Goal: Task Accomplishment & Management: Manage account settings

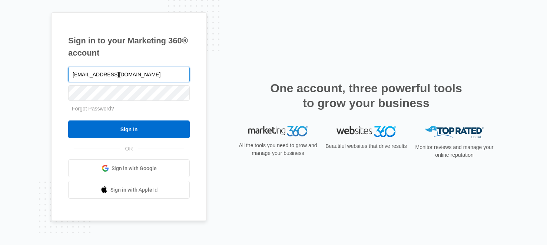
type input "[EMAIL_ADDRESS][DOMAIN_NAME]"
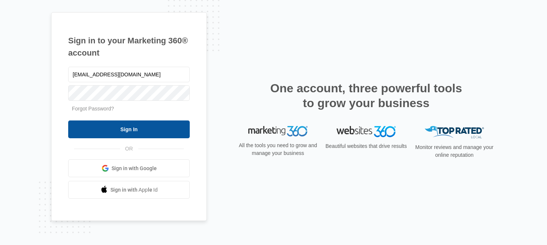
click at [163, 133] on input "Sign In" at bounding box center [129, 130] width 122 height 18
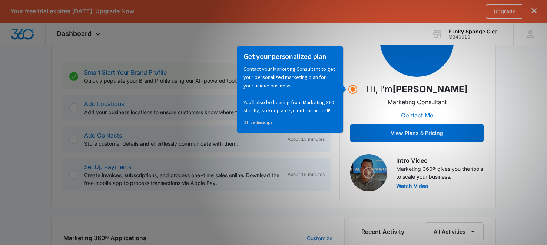
scroll to position [131, 0]
click at [496, 176] on div "Getting Started Outlined below are the necessary steps to help you successfully…" at bounding box center [273, 98] width 445 height 219
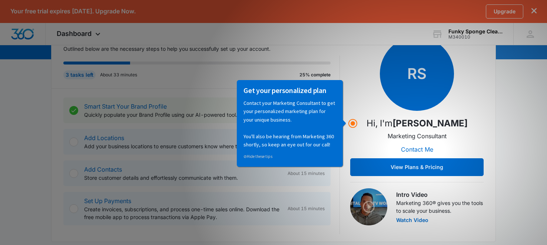
scroll to position [97, 0]
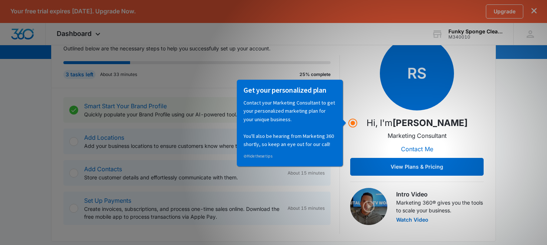
click at [328, 105] on p "Contact your Marketing Consultant to get your personalized marketing plan for y…" at bounding box center [290, 123] width 93 height 50
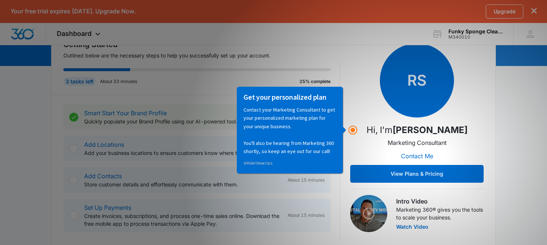
scroll to position [88, 0]
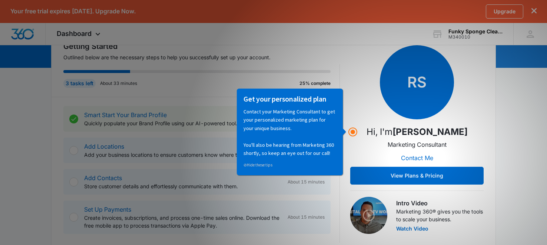
click at [356, 126] on div "RS Hi, I'm Ryan Sipes Marketing Consultant Contact Me View Plans & Pricing" at bounding box center [417, 114] width 134 height 139
click at [76, 171] on div "Add Contacts Store customer details and effortlessly communicate with them. Abo…" at bounding box center [196, 182] width 267 height 26
click at [333, 96] on h3 "Get your personalized plan" at bounding box center [290, 99] width 93 height 10
click at [331, 99] on h3 "Get your personalized plan" at bounding box center [290, 99] width 93 height 10
click at [331, 150] on p "Contact your Marketing Consultant to get your personalized marketing plan for y…" at bounding box center [290, 132] width 93 height 50
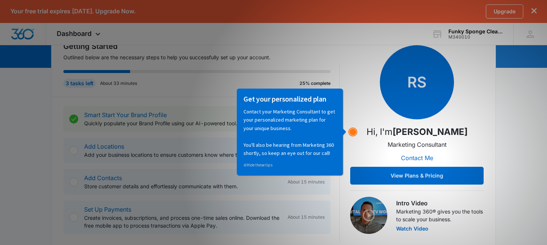
click at [352, 133] on circle "Hotspot (open by clicking or pressing space/enter)" at bounding box center [353, 132] width 7 height 7
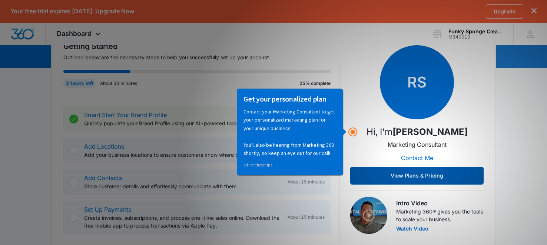
click at [381, 179] on button "View Plans & Pricing" at bounding box center [417, 176] width 134 height 18
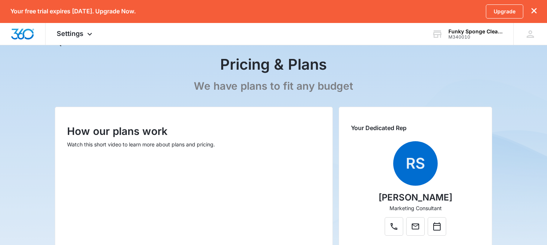
scroll to position [27, 0]
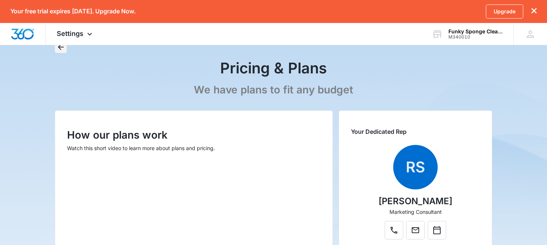
click at [62, 47] on icon "Back" at bounding box center [60, 47] width 9 height 9
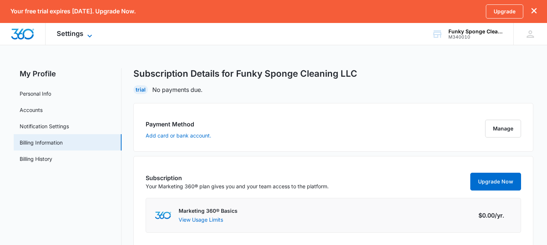
click at [76, 35] on span "Settings" at bounding box center [70, 34] width 27 height 8
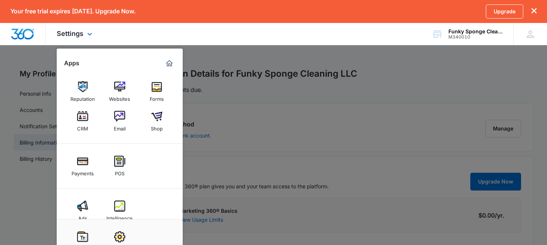
click at [168, 66] on img "Marketing 360® Dashboard" at bounding box center [169, 63] width 9 height 9
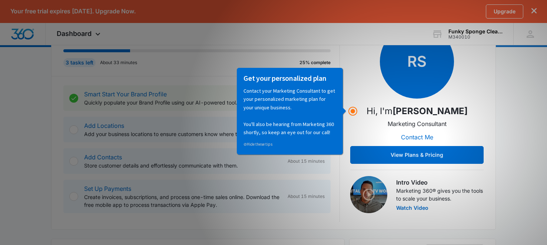
scroll to position [115, 0]
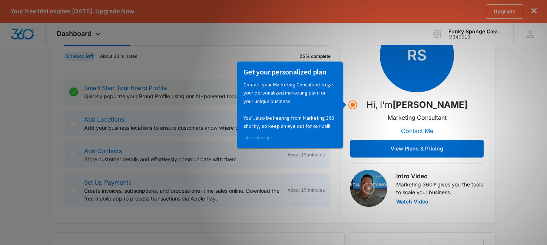
click at [259, 137] on link "⊘ Hide these tips" at bounding box center [258, 137] width 29 height 5
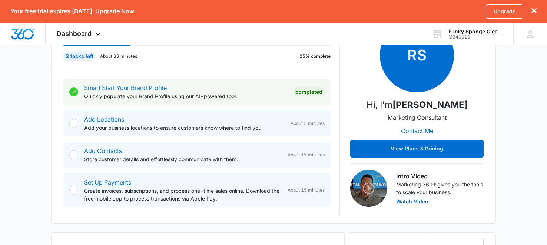
click at [174, 131] on p "Add your business locations to ensure customers know where to find you." at bounding box center [184, 128] width 201 height 8
click at [74, 125] on div at bounding box center [73, 123] width 9 height 9
click at [98, 120] on link "Add Locations" at bounding box center [104, 119] width 40 height 7
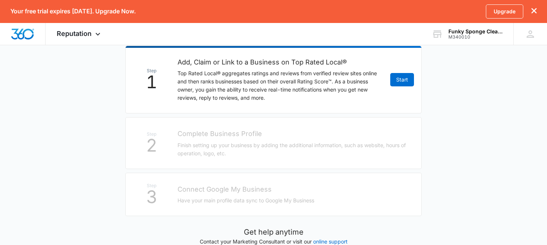
scroll to position [150, 0]
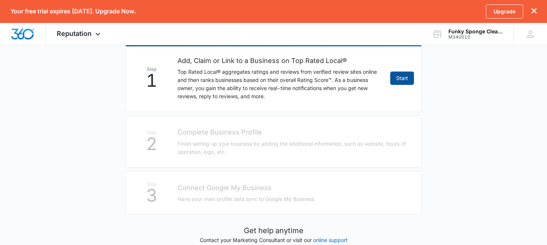
click at [408, 78] on link "Start" at bounding box center [403, 78] width 24 height 13
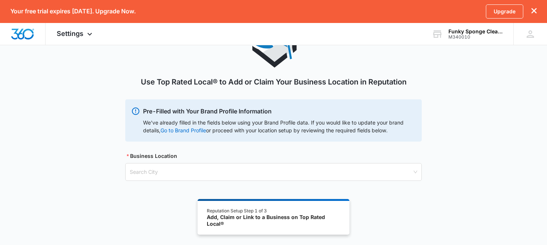
scroll to position [63, 0]
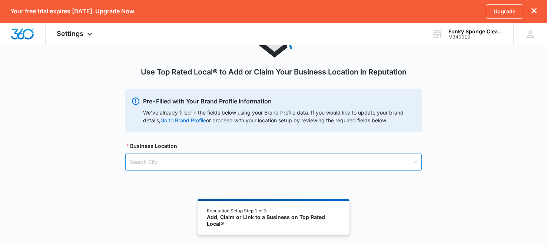
click at [393, 164] on input "search" at bounding box center [271, 162] width 283 height 17
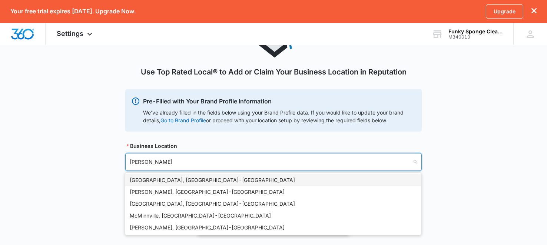
type input "[PERSON_NAME]"
click at [141, 184] on div "[PERSON_NAME], [GEOGRAPHIC_DATA] - [GEOGRAPHIC_DATA]" at bounding box center [273, 180] width 287 height 8
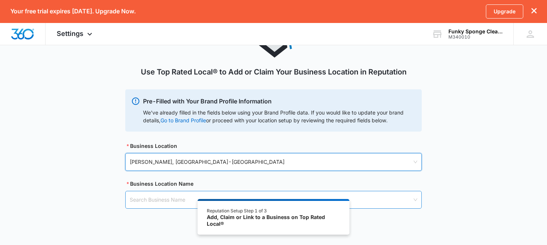
click at [143, 203] on input "search" at bounding box center [271, 199] width 283 height 17
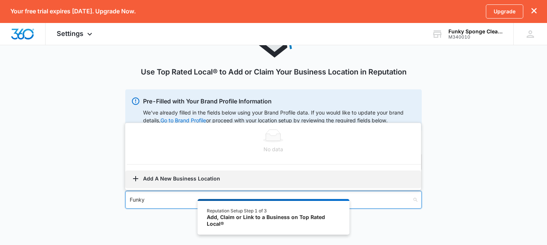
type input "Funky"
click at [152, 171] on button "Add A New Business Location" at bounding box center [273, 180] width 296 height 18
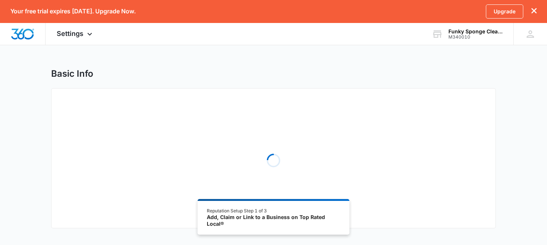
select select "[US_STATE]"
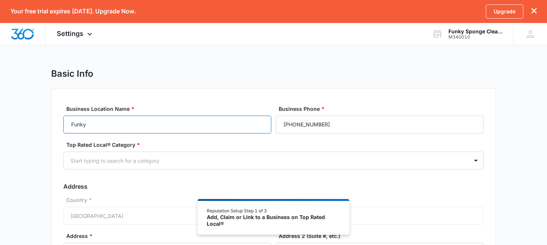
click at [180, 121] on input "Funky" at bounding box center [167, 125] width 208 height 18
click at [127, 118] on input "Funky" at bounding box center [167, 125] width 208 height 18
type input "Funky Sponge Cleaning LLC"
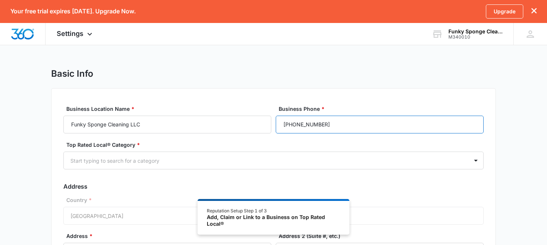
click at [372, 129] on input "[PHONE_NUMBER]" at bounding box center [380, 125] width 208 height 18
type input "[PHONE_NUMBER]"
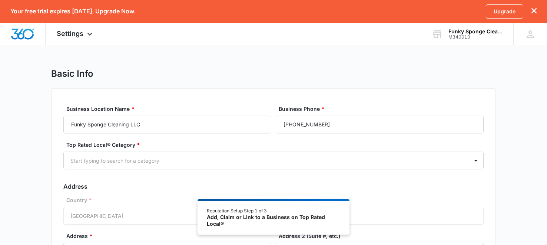
click at [281, 151] on div "Top Rated Local® Category * Start typing to search for a category" at bounding box center [273, 155] width 421 height 29
click at [280, 155] on div "Start typing to search for a category" at bounding box center [266, 160] width 405 height 17
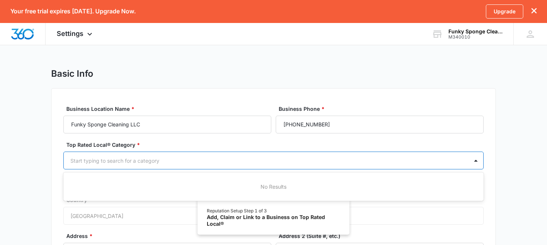
click at [280, 155] on div "Start typing to search for a category" at bounding box center [266, 160] width 405 height 17
type input "house"
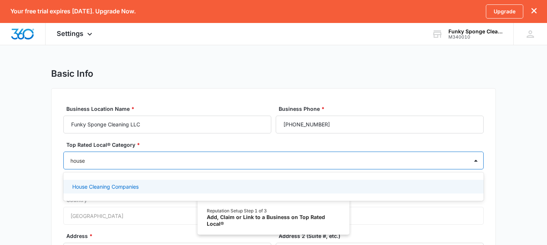
click at [180, 183] on div "House Cleaning Companies" at bounding box center [272, 187] width 401 height 8
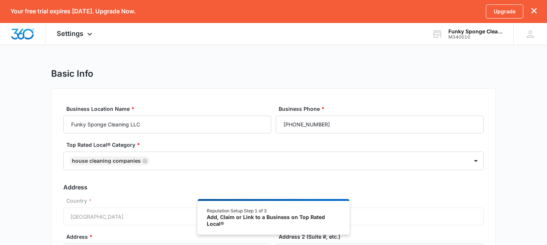
click at [62, 216] on div "Business Location Name * Funky Sponge Cleaning LLC Business Phone * (903) 218-7…" at bounding box center [273, 219] width 445 height 262
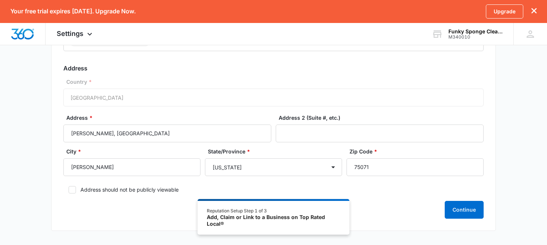
scroll to position [151, 0]
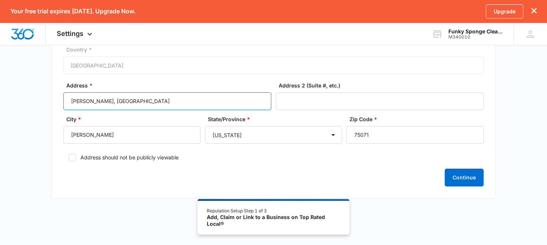
click at [122, 105] on input "[PERSON_NAME], [GEOGRAPHIC_DATA]" at bounding box center [167, 101] width 208 height 18
type input "907 Edgehurst Dr"
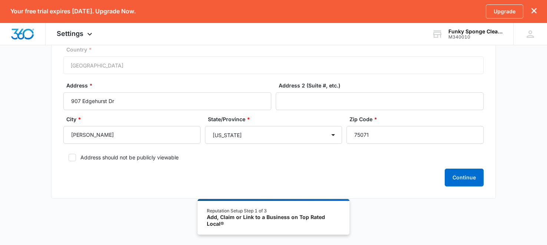
click at [75, 158] on icon at bounding box center [72, 157] width 7 height 7
click at [69, 158] on input "Address should not be publicly viewable" at bounding box center [65, 157] width 5 height 5
click at [481, 179] on button "Continue" at bounding box center [464, 178] width 39 height 18
click at [296, 214] on div "Add, Claim or Link to a Business on Top Rated Local®" at bounding box center [274, 220] width 134 height 13
click at [165, 159] on label "Address should not be publicly viewable" at bounding box center [273, 158] width 421 height 8
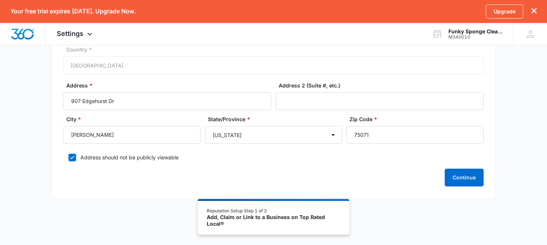
click at [69, 159] on input "Address should not be publicly viewable" at bounding box center [65, 157] width 5 height 5
click at [456, 178] on button "Continue" at bounding box center [464, 178] width 39 height 18
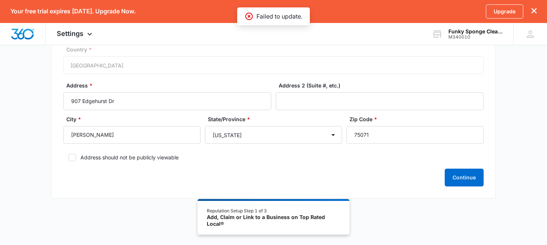
click at [152, 157] on label "Address should not be publicly viewable" at bounding box center [273, 158] width 421 height 8
click at [69, 157] on input "Address should not be publicly viewable" at bounding box center [65, 157] width 5 height 5
checkbox input "true"
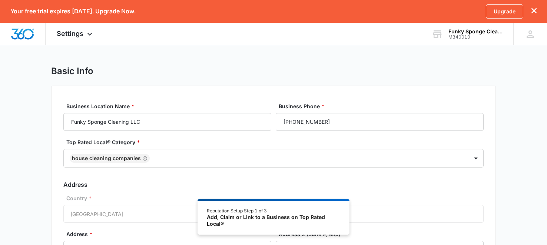
scroll to position [0, 0]
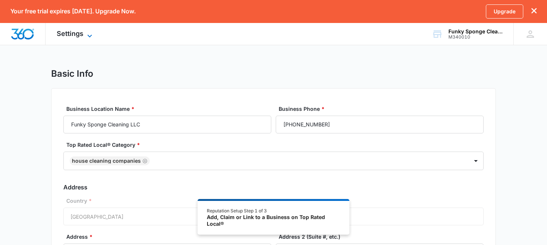
click at [66, 33] on span "Settings" at bounding box center [70, 34] width 27 height 8
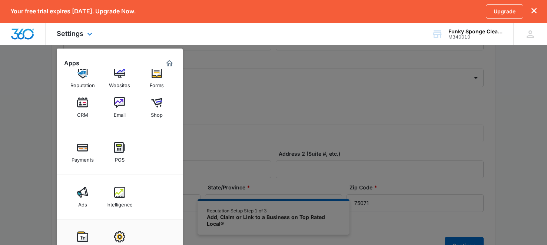
scroll to position [84, 0]
click at [82, 191] on img at bounding box center [82, 192] width 11 height 11
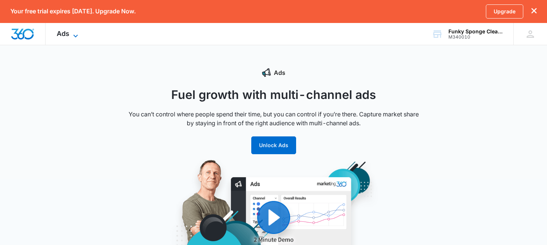
click at [73, 29] on div "Ads Apps Reputation Websites Forms CRM Email Shop Payments POS Ads Intelligence…" at bounding box center [69, 34] width 46 height 22
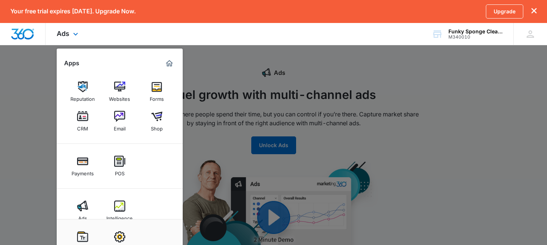
click at [169, 64] on img "Marketing 360® Dashboard" at bounding box center [169, 63] width 9 height 9
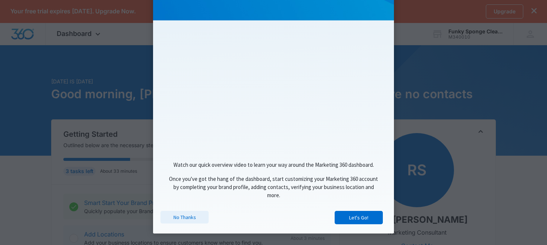
scroll to position [85, 0]
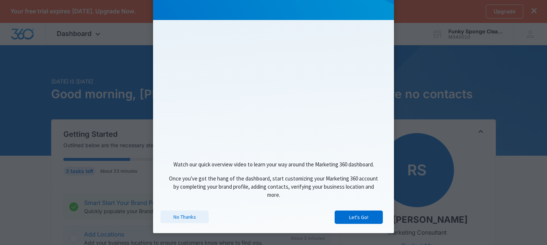
click at [180, 223] on link "No Thanks" at bounding box center [185, 217] width 48 height 13
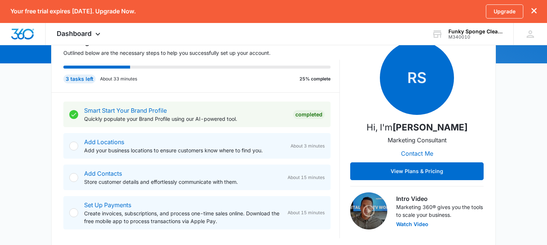
scroll to position [93, 0]
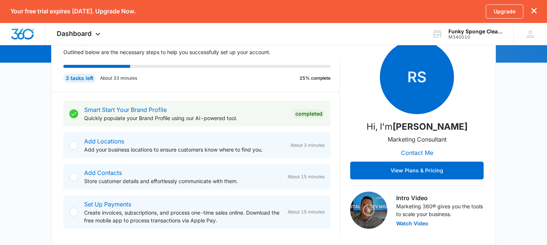
click at [134, 48] on p "Outlined below are the necessary steps to help you successfully set up your acc…" at bounding box center [201, 52] width 277 height 8
click at [84, 34] on span "Dashboard" at bounding box center [74, 34] width 35 height 8
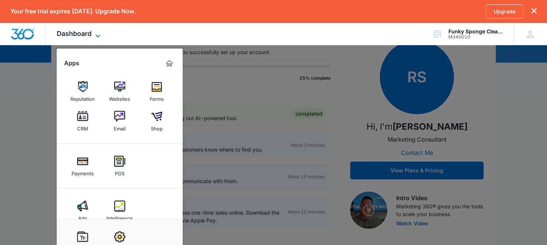
click at [84, 34] on span "Dashboard" at bounding box center [74, 34] width 35 height 8
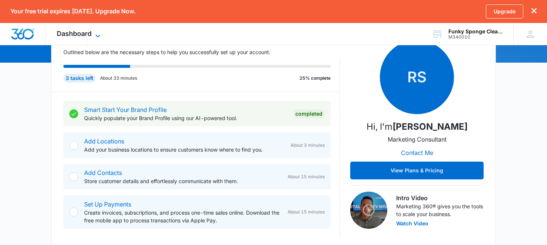
click at [84, 34] on span "Dashboard" at bounding box center [74, 34] width 35 height 8
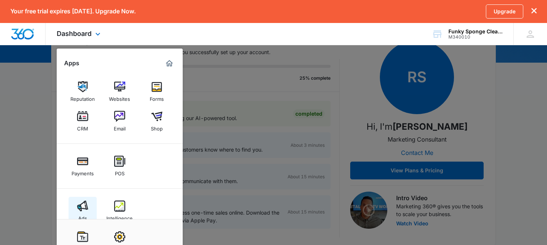
click at [74, 206] on link "Ads" at bounding box center [83, 211] width 28 height 28
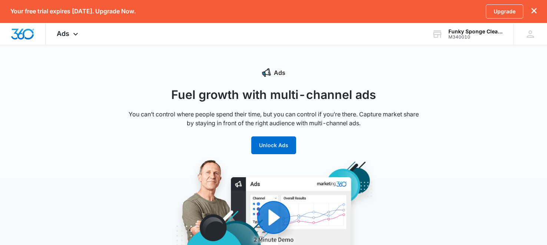
click at [267, 154] on div "Ads Fuel growth with multi-channel ads You can’t control where people spend the…" at bounding box center [273, 184] width 297 height 232
click at [269, 148] on button "Unlock Ads" at bounding box center [273, 145] width 45 height 18
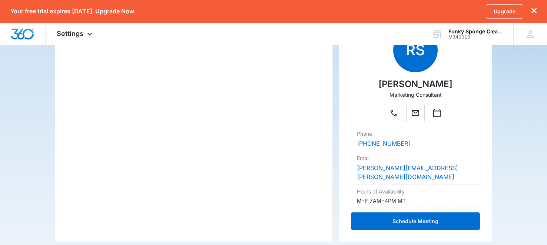
scroll to position [152, 0]
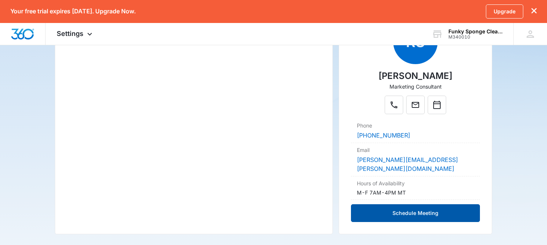
click at [429, 205] on button "Schedule Meeting" at bounding box center [415, 213] width 129 height 18
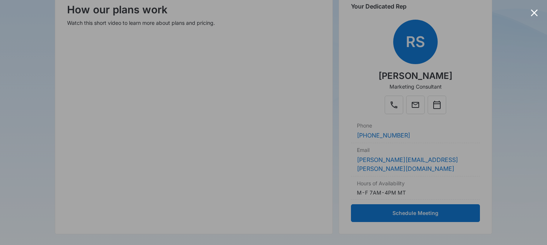
click at [536, 15] on div at bounding box center [534, 12] width 7 height 7
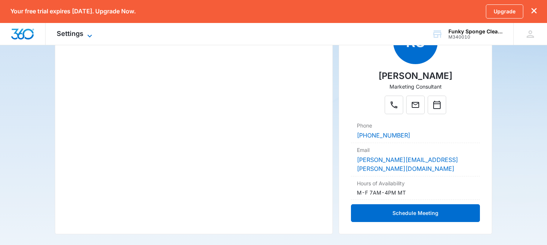
click at [91, 33] on icon at bounding box center [89, 36] width 9 height 9
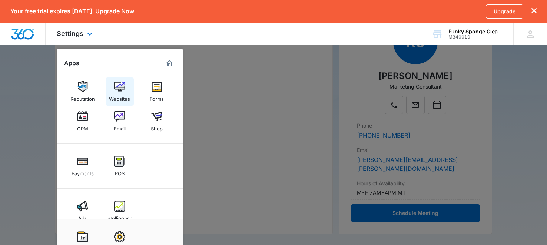
click at [125, 84] on link "Websites" at bounding box center [120, 92] width 28 height 28
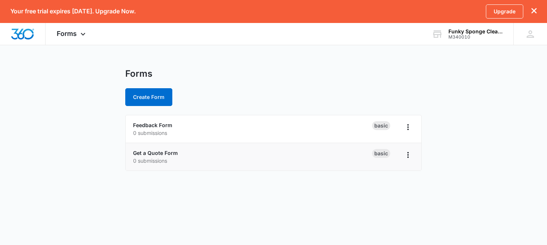
click at [177, 148] on li "Get a Quote Form 0 submissions Basic" at bounding box center [274, 156] width 296 height 27
click at [173, 151] on link "Get a Quote Form" at bounding box center [155, 153] width 45 height 6
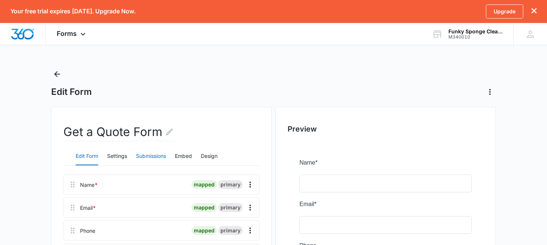
click at [166, 154] on button "Submissions" at bounding box center [151, 157] width 30 height 18
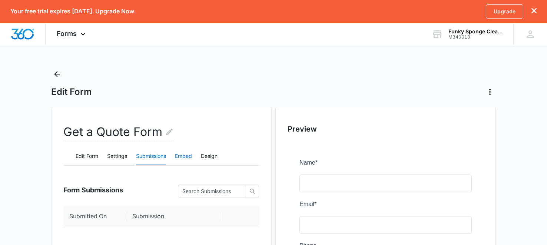
click at [188, 159] on button "Embed" at bounding box center [183, 157] width 17 height 18
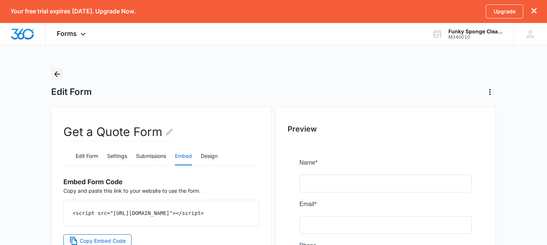
click at [55, 76] on icon "Back" at bounding box center [57, 74] width 9 height 9
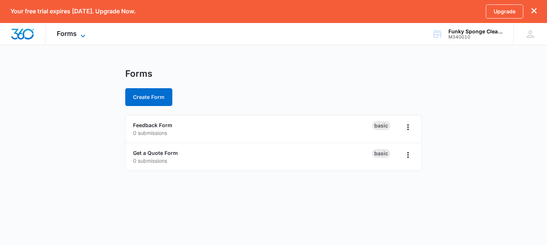
click at [80, 35] on icon at bounding box center [83, 36] width 9 height 9
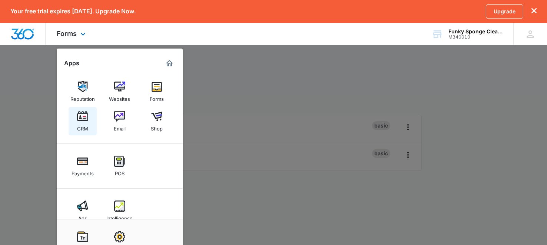
click at [94, 120] on link "CRM" at bounding box center [83, 121] width 28 height 28
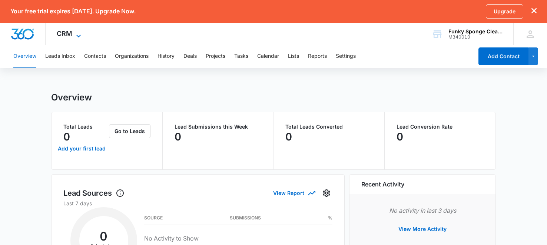
click at [70, 32] on span "CRM" at bounding box center [65, 34] width 16 height 8
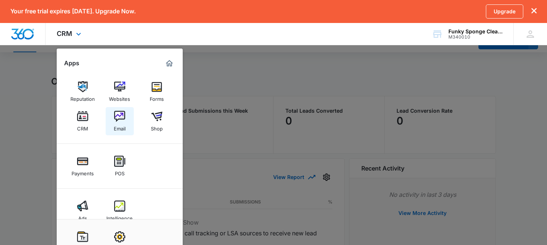
click at [122, 123] on div "Email" at bounding box center [120, 127] width 12 height 10
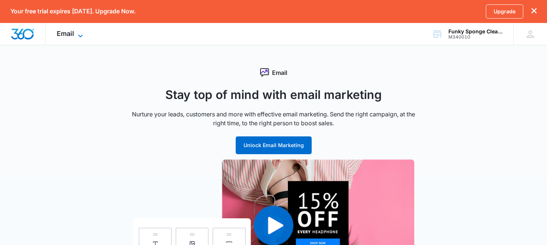
click at [82, 36] on icon at bounding box center [80, 36] width 9 height 9
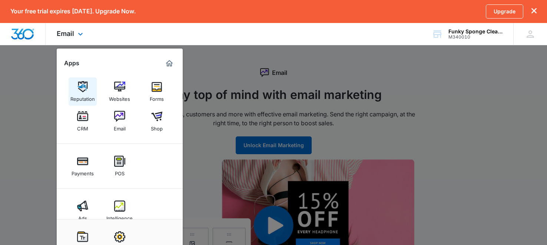
click at [91, 93] on div "Reputation" at bounding box center [82, 97] width 24 height 10
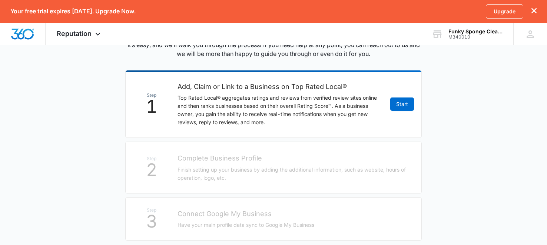
scroll to position [125, 0]
click at [406, 98] on link "Start" at bounding box center [403, 103] width 24 height 13
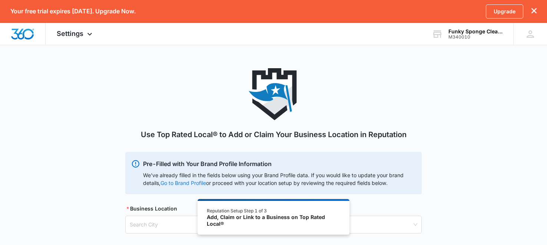
click at [0, 0] on link "Go to Brand Profile" at bounding box center [0, 0] width 0 height 0
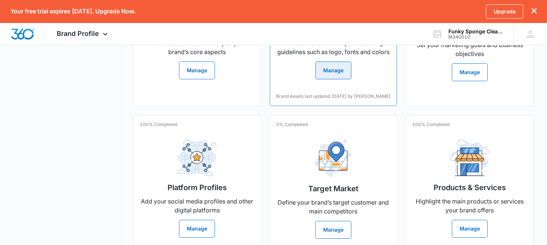
scroll to position [282, 0]
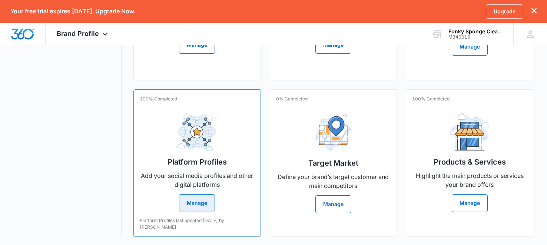
click at [198, 195] on button "Manage" at bounding box center [197, 203] width 36 height 18
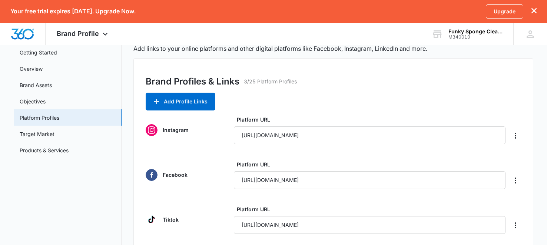
scroll to position [40, 0]
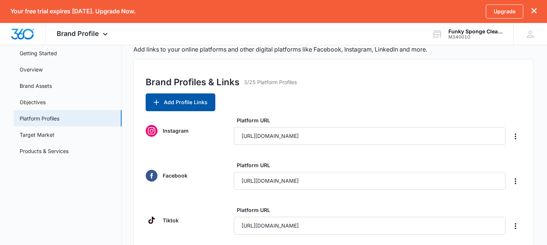
click at [183, 102] on button "Add Profile Links" at bounding box center [181, 102] width 70 height 18
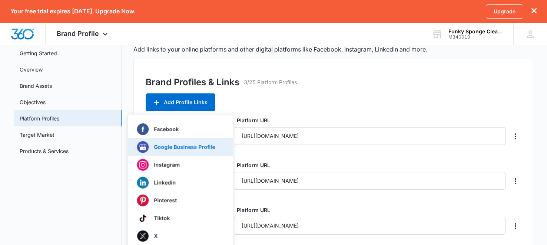
click at [172, 148] on p "Google Business Profile" at bounding box center [184, 147] width 61 height 5
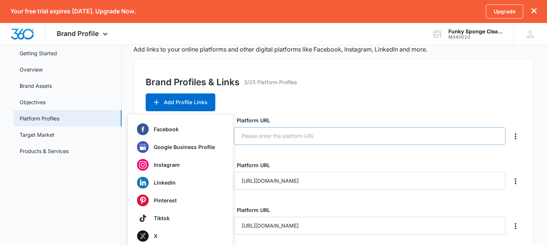
click at [259, 143] on input "Platform URL" at bounding box center [370, 136] width 272 height 18
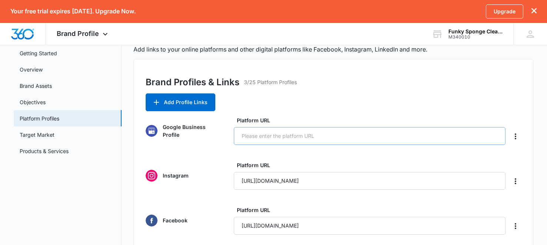
click at [259, 143] on input "Platform URL" at bounding box center [370, 136] width 272 height 18
paste input "[URL][DOMAIN_NAME]"
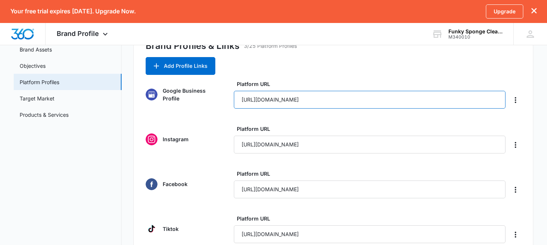
scroll to position [155, 0]
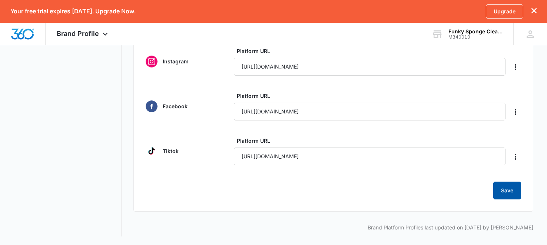
type input "[URL][DOMAIN_NAME]"
click at [508, 192] on button "Save" at bounding box center [508, 191] width 28 height 18
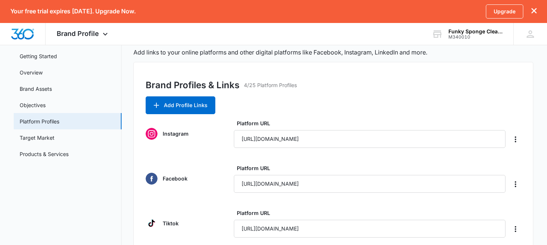
scroll to position [37, 0]
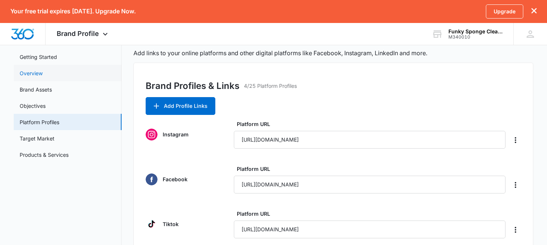
click at [43, 73] on link "Overview" at bounding box center [31, 73] width 23 height 8
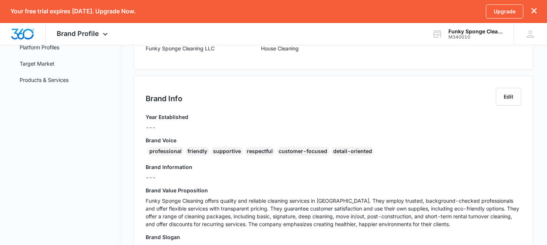
scroll to position [112, 0]
click at [515, 98] on button "Edit" at bounding box center [508, 97] width 25 height 18
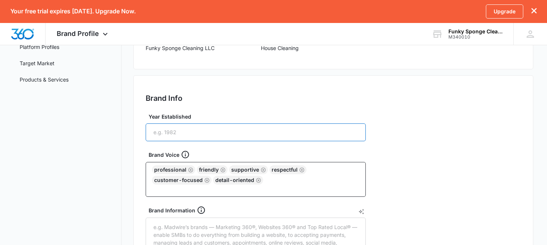
click at [353, 134] on input "Year Established" at bounding box center [256, 133] width 220 height 18
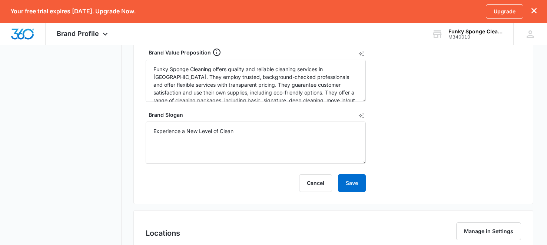
scroll to position [366, 0]
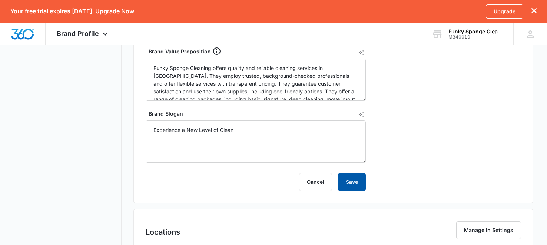
type input "2025"
click at [356, 183] on button "Save" at bounding box center [352, 182] width 28 height 18
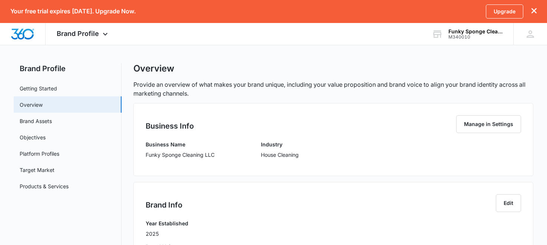
scroll to position [0, 0]
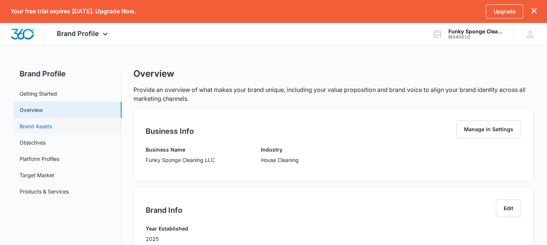
click at [52, 130] on link "Brand Assets" at bounding box center [36, 126] width 32 height 8
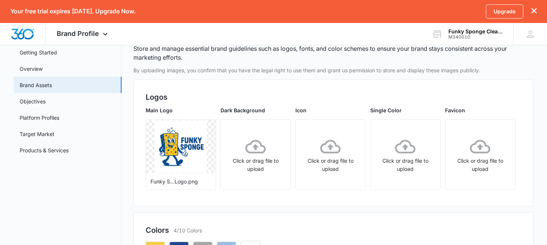
scroll to position [40, 0]
click at [46, 98] on link "Objectives" at bounding box center [33, 102] width 26 height 8
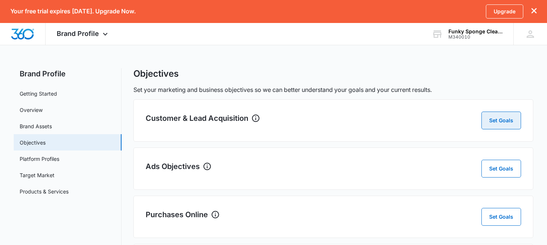
click at [510, 120] on button "Set Goals" at bounding box center [502, 121] width 40 height 18
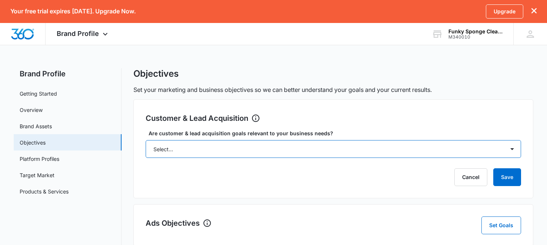
click at [282, 149] on select "Select... Yes No Yes, but don't currently have the data" at bounding box center [334, 149] width 376 height 18
select select "yes"
click at [146, 140] on select "Select... Yes No Yes, but don't currently have the data" at bounding box center [334, 149] width 376 height 18
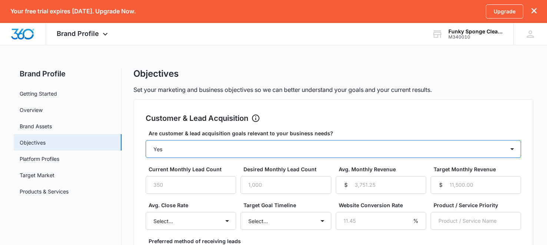
click at [265, 144] on select "Select... Yes No Yes, but don't currently have the data" at bounding box center [334, 149] width 376 height 18
click at [146, 140] on select "Select... Yes No Yes, but don't currently have the data" at bounding box center [334, 149] width 376 height 18
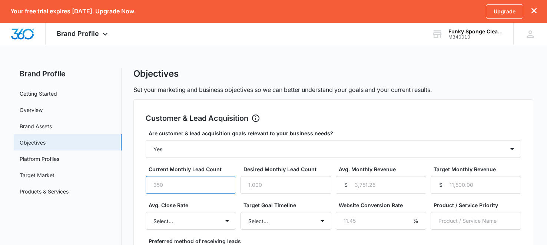
click at [219, 178] on input "Current Monthly Lead Count" at bounding box center [191, 185] width 90 height 18
type input "20"
click at [256, 184] on input "Desired Monthly Lead Count" at bounding box center [286, 185] width 90 height 18
type input "85"
click at [372, 180] on input "Avg. Monthly Revenue" at bounding box center [381, 185] width 90 height 18
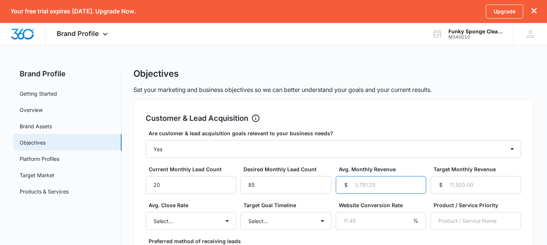
type input "2"
type input "1100"
click at [449, 182] on input "Target Monthly Revenue" at bounding box center [476, 185] width 90 height 18
type input "15000"
click at [231, 227] on select "Select... Unknown 0-10% 11-20% 21-30% 31-40% 41-50% 51-60% 61-70% 71-80% 81-90%…" at bounding box center [191, 221] width 90 height 18
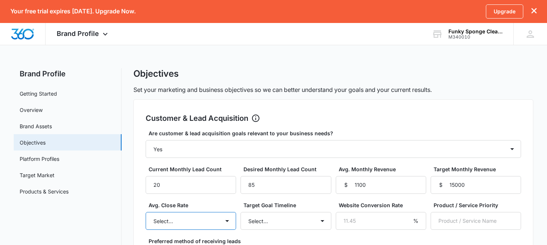
select select "0-10%"
click at [146, 212] on select "Select... Unknown 0-10% 11-20% 21-30% 31-40% 41-50% 51-60% 61-70% 71-80% 81-90%…" at bounding box center [191, 221] width 90 height 18
click at [307, 223] on select "Select... 3 months 6 months 1 year 2+ years" at bounding box center [286, 221] width 90 height 18
select select "3 months"
click at [241, 212] on select "Select... 3 months 6 months 1 year 2+ years" at bounding box center [286, 221] width 90 height 18
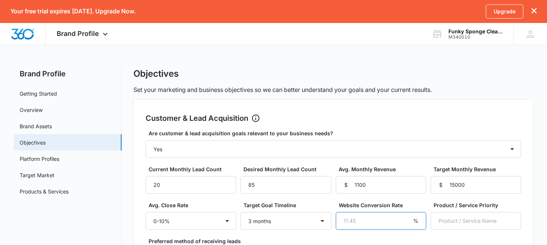
click at [372, 219] on input "Website Conversion Rate" at bounding box center [381, 221] width 90 height 18
click at [222, 220] on select "Select... Unknown 0-10% 11-20% 21-30% 31-40% 41-50% 51-60% 61-70% 71-80% 81-90%…" at bounding box center [191, 221] width 90 height 18
select select "unknown"
click at [146, 212] on select "Select... Unknown 0-10% 11-20% 21-30% 31-40% 41-50% 51-60% 61-70% 71-80% 81-90%…" at bounding box center [191, 221] width 90 height 18
click at [443, 218] on input "Product / Service Priority" at bounding box center [476, 221] width 90 height 18
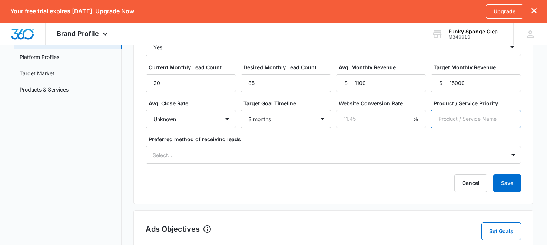
scroll to position [102, 0]
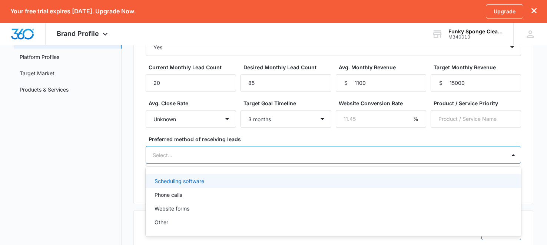
click at [468, 181] on div "Scheduling software" at bounding box center [333, 181] width 356 height 8
click at [460, 215] on div "Website forms" at bounding box center [334, 211] width 376 height 14
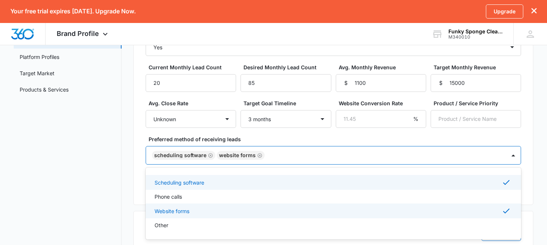
click at [461, 198] on div "Phone calls" at bounding box center [333, 197] width 356 height 8
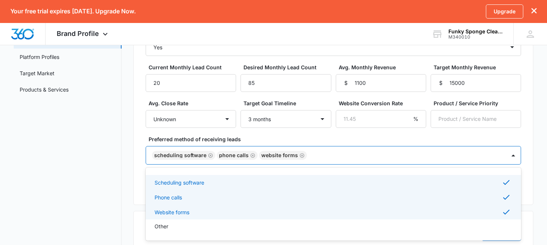
click at [530, 144] on div "Customer & Lead Acquisition Set Goals Are customer & lead acquisition goals rel…" at bounding box center [334, 101] width 400 height 208
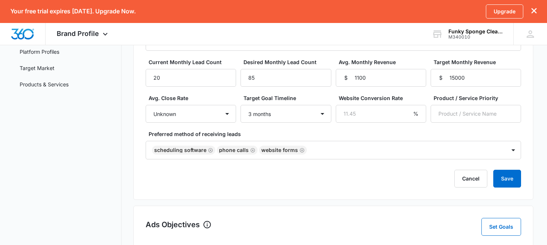
scroll to position [108, 0]
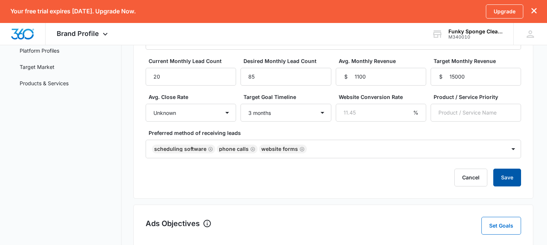
click at [509, 175] on button "Save" at bounding box center [508, 178] width 28 height 18
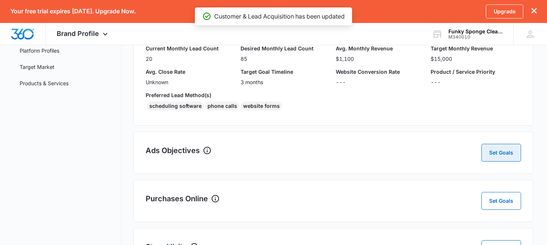
click at [504, 153] on button "Set Goals" at bounding box center [502, 153] width 40 height 18
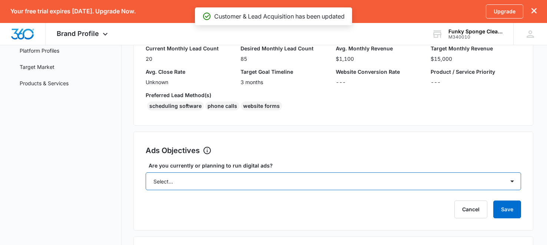
click at [485, 186] on select "Select... Yes No Yes, but don't currently have the data" at bounding box center [334, 181] width 376 height 18
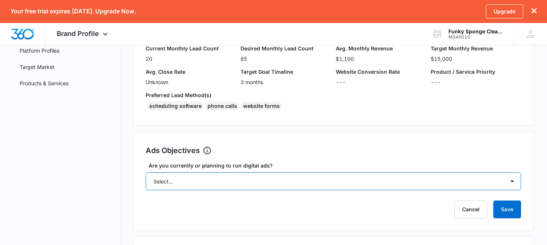
select select "yes"
click at [146, 172] on select "Select... Yes No Yes, but don't currently have the data" at bounding box center [334, 181] width 376 height 18
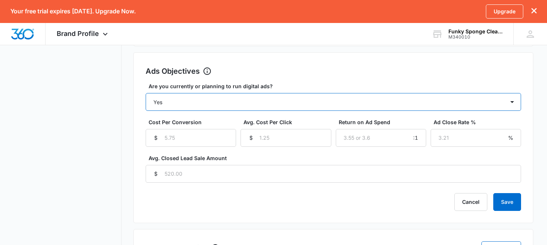
scroll to position [188, 0]
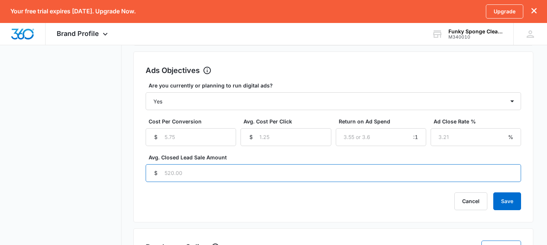
click at [352, 175] on input "Avg. Closed Lead Sale Amount" at bounding box center [334, 173] width 376 height 18
type input "2"
click at [513, 204] on button "Save" at bounding box center [508, 201] width 28 height 18
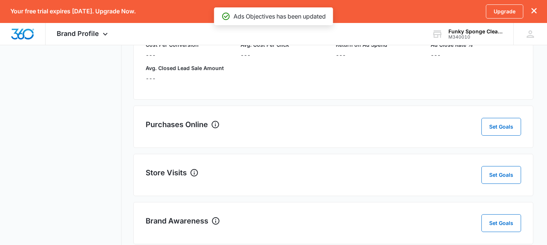
scroll to position [253, 0]
click at [500, 133] on button "Set Goals" at bounding box center [502, 127] width 40 height 18
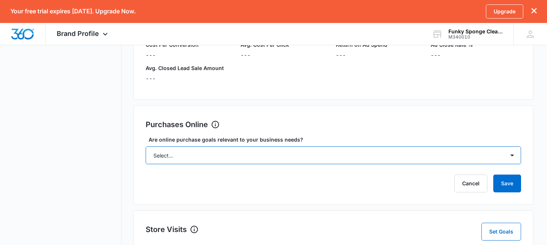
click at [478, 157] on select "Select... Yes No Yes, but don't currently have the data" at bounding box center [334, 156] width 376 height 18
click at [476, 157] on select "Select... Yes No Yes, but don't currently have the data" at bounding box center [334, 156] width 376 height 18
click at [490, 149] on select "Select... Yes No Yes, but don't currently have the data" at bounding box center [334, 156] width 376 height 18
click at [146, 147] on select "Select... Yes No Yes, but don't currently have the data" at bounding box center [334, 156] width 376 height 18
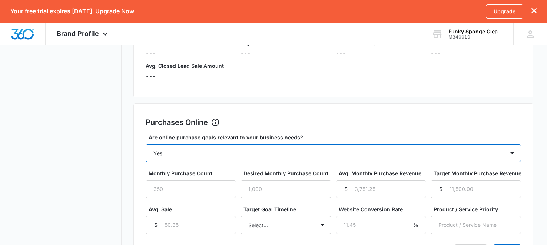
scroll to position [257, 0]
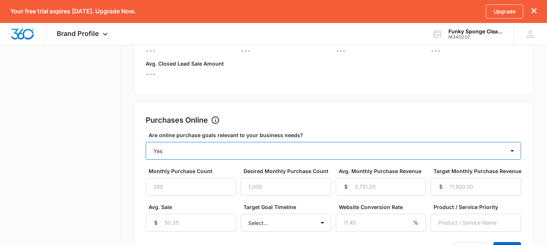
click at [477, 157] on select "Select... Yes No Yes, but don't currently have the data" at bounding box center [334, 151] width 376 height 18
select select "no"
click at [146, 142] on select "Select... Yes No Yes, but don't currently have the data" at bounding box center [334, 151] width 376 height 18
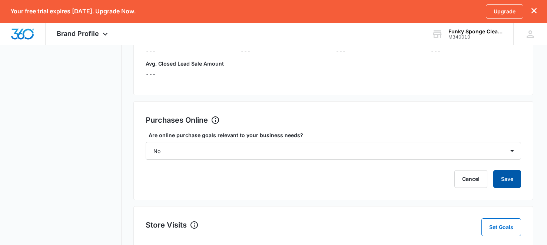
click at [511, 184] on button "Save" at bounding box center [508, 179] width 28 height 18
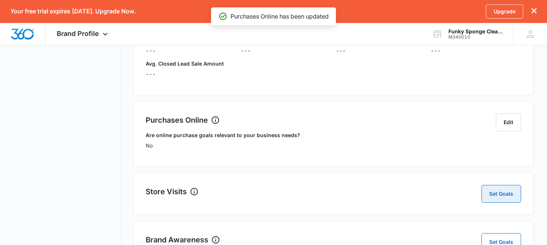
click at [504, 190] on button "Set Goals" at bounding box center [502, 194] width 40 height 18
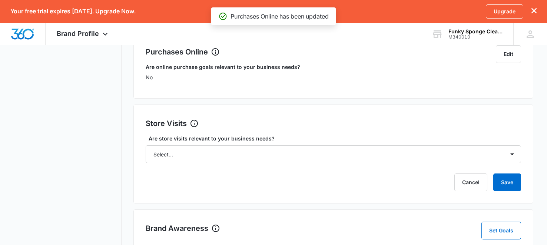
scroll to position [325, 0]
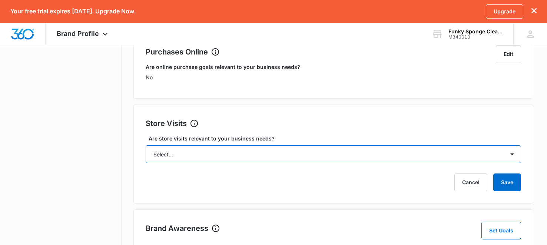
click at [480, 155] on select "Select... Yes No Yes, but don't currently have the data" at bounding box center [334, 154] width 376 height 18
click at [146, 145] on select "Select... Yes No Yes, but don't currently have the data" at bounding box center [334, 154] width 376 height 18
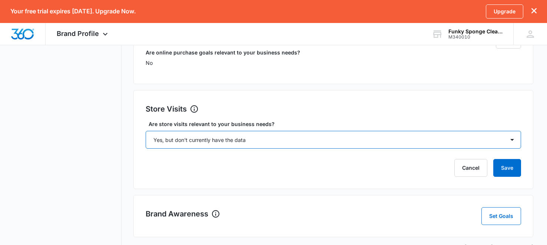
scroll to position [340, 0]
click at [489, 143] on select "Select... Yes No Yes, but don't currently have the data" at bounding box center [334, 140] width 376 height 18
select select "no"
click at [146, 131] on select "Select... Yes No Yes, but don't currently have the data" at bounding box center [334, 140] width 376 height 18
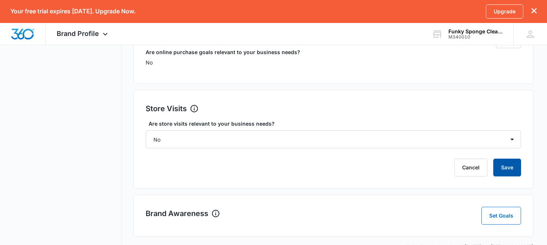
click at [515, 171] on button "Save" at bounding box center [508, 168] width 28 height 18
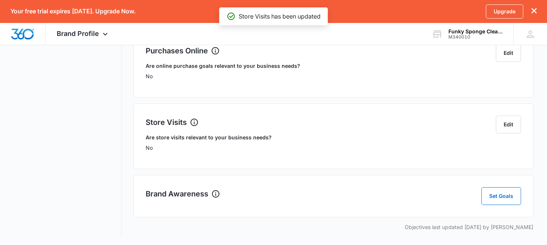
scroll to position [325, 0]
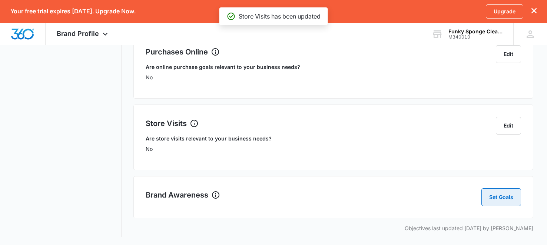
click at [503, 201] on button "Set Goals" at bounding box center [502, 197] width 40 height 18
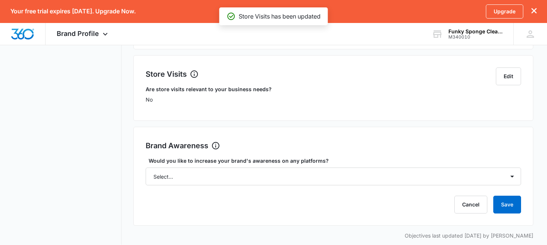
scroll to position [375, 0]
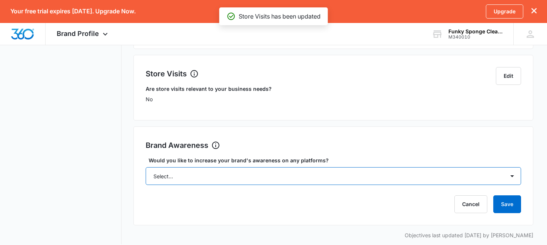
click at [452, 183] on select "Select... Yes No" at bounding box center [334, 176] width 376 height 18
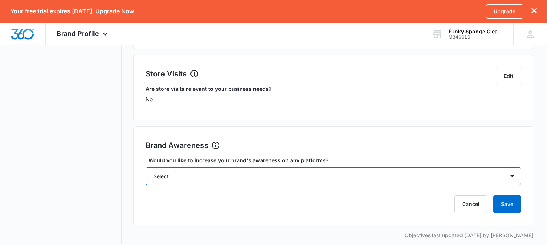
select select "yes"
click at [146, 167] on select "Select... Yes No" at bounding box center [334, 176] width 376 height 18
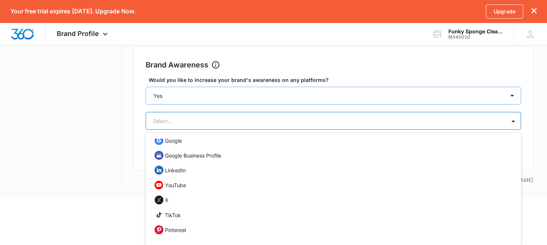
scroll to position [37, 0]
click at [467, 159] on div "Google Business Profile" at bounding box center [334, 154] width 376 height 15
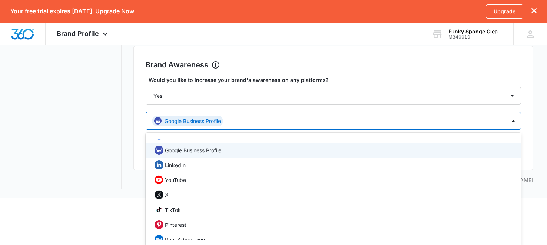
scroll to position [0, 0]
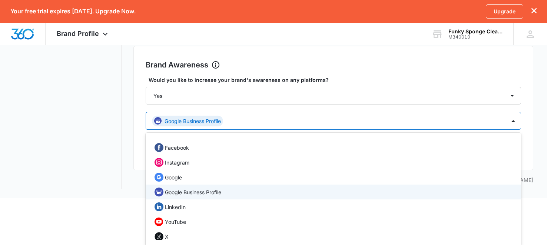
click at [469, 148] on div "Facebook" at bounding box center [333, 147] width 356 height 9
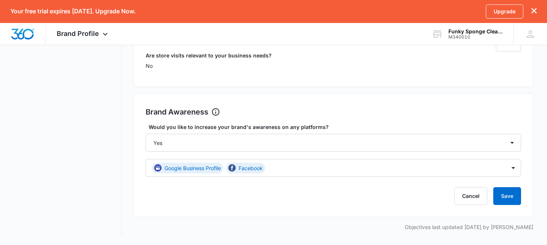
scroll to position [407, 0]
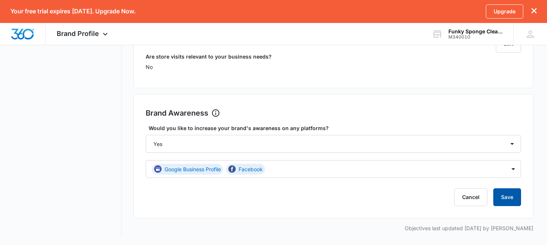
click at [509, 199] on button "Save" at bounding box center [508, 197] width 28 height 18
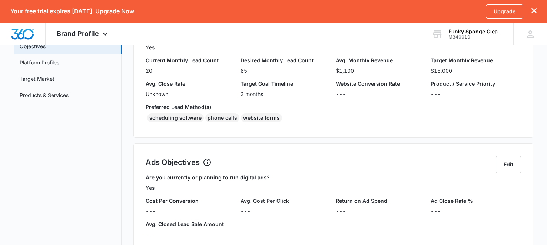
scroll to position [0, 0]
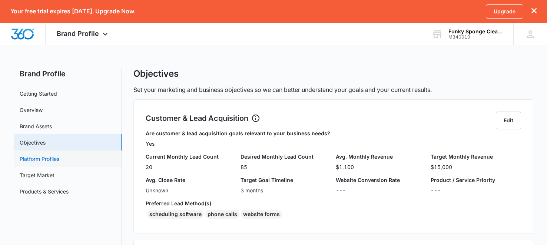
click at [59, 159] on link "Platform Profiles" at bounding box center [40, 159] width 40 height 8
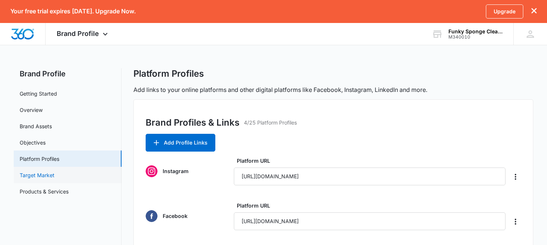
click at [55, 171] on link "Target Market" at bounding box center [37, 175] width 35 height 8
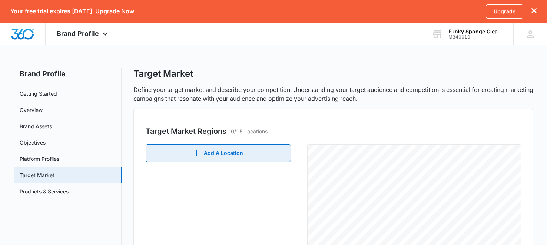
click at [201, 155] on icon "button" at bounding box center [196, 153] width 9 height 9
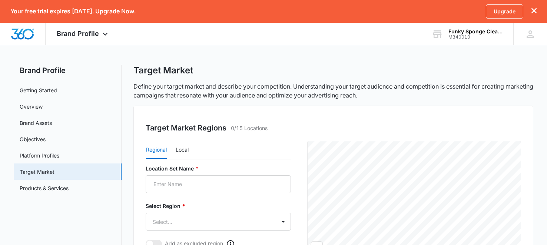
scroll to position [12, 0]
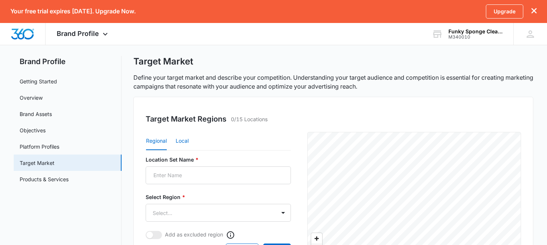
click at [182, 145] on button "Local" at bounding box center [182, 141] width 13 height 18
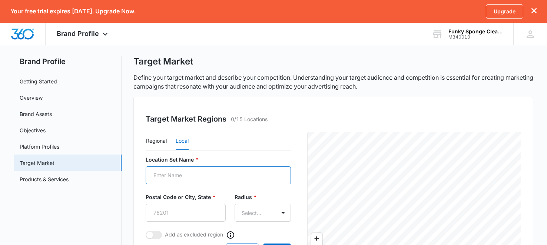
click at [201, 171] on input "Location Set Name *" at bounding box center [218, 176] width 145 height 18
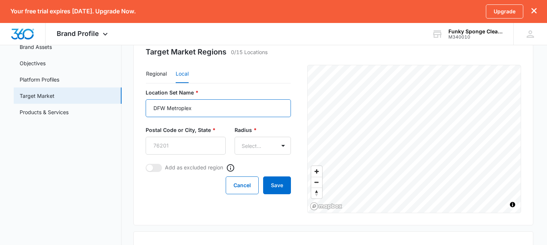
scroll to position [82, 0]
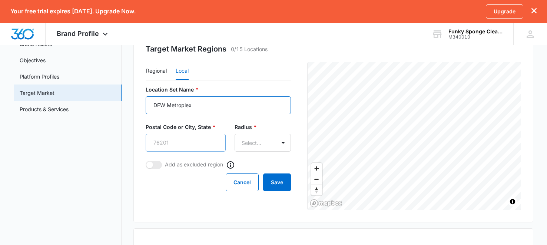
type input "DFW Metroplex"
click at [181, 147] on input "Postal Code or City, State *" at bounding box center [186, 143] width 80 height 18
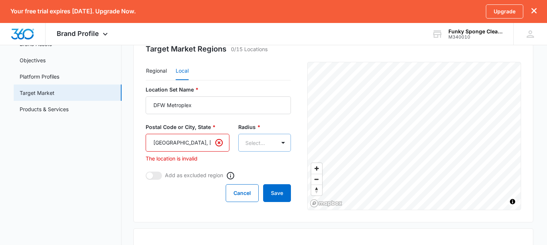
type input "[GEOGRAPHIC_DATA], [US_STATE]"
click at [270, 136] on body "Your free trial expires [DATE]. Upgrade Now. Upgrade Brand Profile Apps Reputat…" at bounding box center [273, 157] width 547 height 478
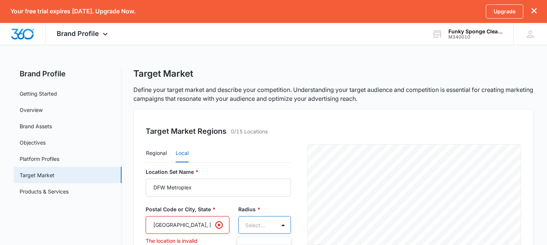
scroll to position [0, 0]
click at [197, 223] on input "[GEOGRAPHIC_DATA], [US_STATE]" at bounding box center [188, 225] width 84 height 18
click at [226, 228] on input "[GEOGRAPHIC_DATA], [US_STATE]" at bounding box center [188, 225] width 84 height 18
click at [220, 226] on icon "Clear" at bounding box center [219, 225] width 9 height 9
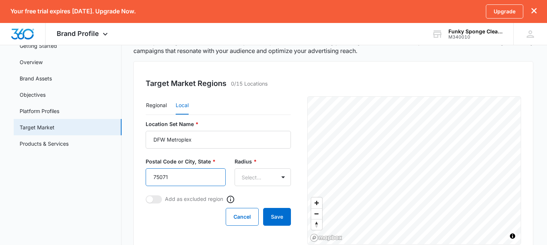
scroll to position [50, 0]
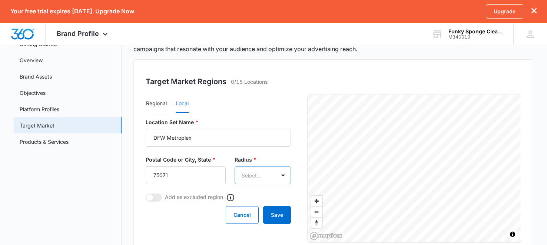
click at [246, 178] on body "Your free trial expires [DATE]. Upgrade Now. Upgrade Brand Profile Apps Reputat…" at bounding box center [273, 189] width 547 height 478
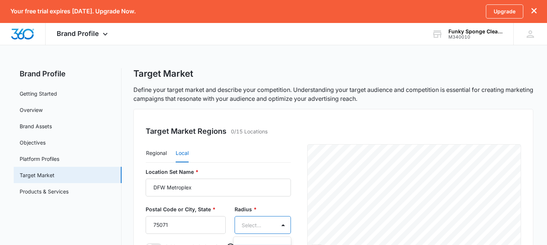
scroll to position [0, 0]
click at [246, 178] on div at bounding box center [273, 122] width 547 height 245
click at [262, 221] on body "Your free trial expires [DATE]. Upgrade Now. Upgrade Brand Profile Apps Reputat…" at bounding box center [273, 239] width 547 height 478
click at [262, 155] on div "20mi" at bounding box center [262, 158] width 38 height 8
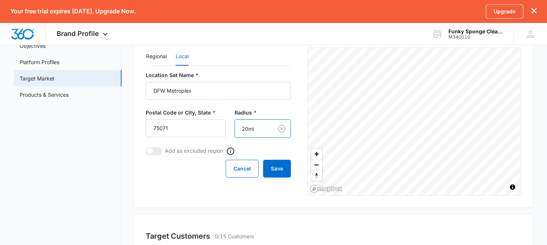
scroll to position [96, 0]
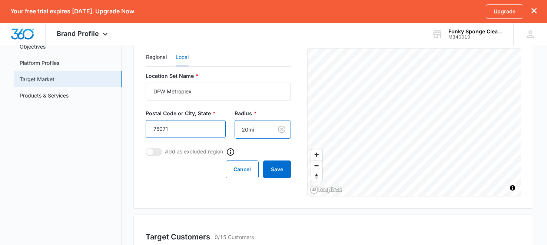
click at [196, 133] on input "75071" at bounding box center [186, 129] width 80 height 18
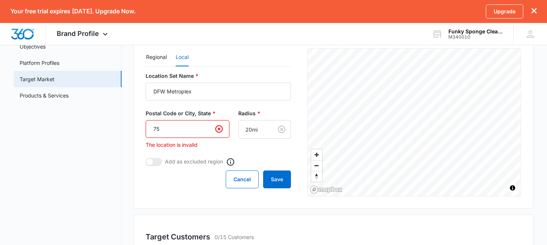
type input "7"
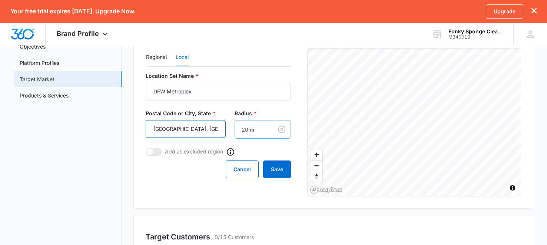
type input "[GEOGRAPHIC_DATA], [GEOGRAPHIC_DATA]"
click at [247, 133] on body "Your free trial expires [DATE]. Upgrade Now. Upgrade Brand Profile Apps Reputat…" at bounding box center [273, 143] width 547 height 478
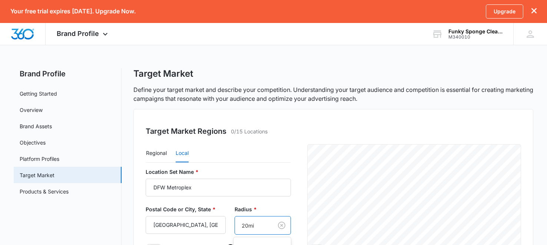
scroll to position [0, 0]
click at [270, 224] on body "Your free trial expires [DATE]. Upgrade Now. Upgrade Brand Profile Apps Reputat…" at bounding box center [273, 122] width 547 height 245
click at [263, 222] on body "Your free trial expires [DATE]. Upgrade Now. Upgrade Brand Profile Apps Reputat…" at bounding box center [273, 122] width 547 height 245
type input "3"
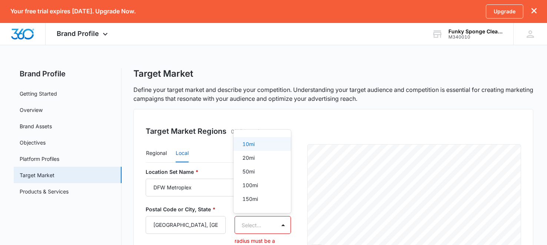
click at [269, 173] on div "50mi" at bounding box center [262, 172] width 38 height 8
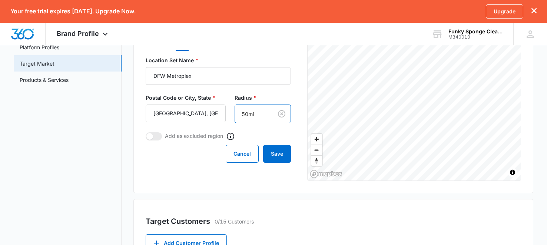
scroll to position [111, 0]
click at [283, 161] on button "Save" at bounding box center [277, 154] width 28 height 18
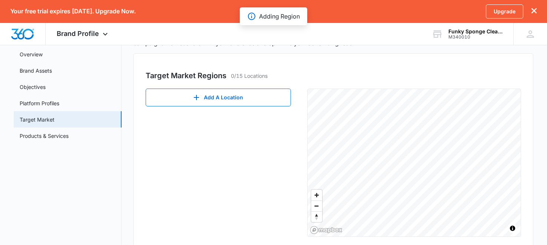
scroll to position [55, 0]
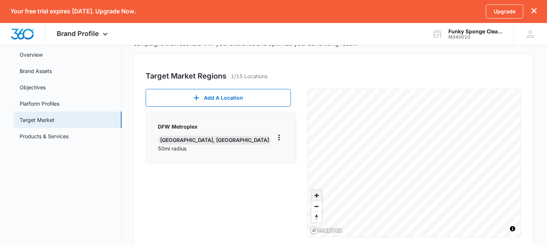
click at [315, 195] on span "Zoom in" at bounding box center [317, 195] width 11 height 11
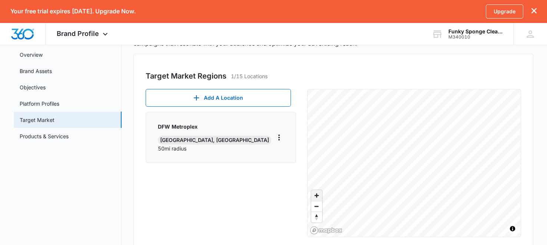
click at [319, 192] on span "Zoom in" at bounding box center [317, 195] width 11 height 11
click at [277, 133] on icon "More" at bounding box center [279, 137] width 9 height 9
click at [285, 155] on div "Edit" at bounding box center [298, 154] width 32 height 5
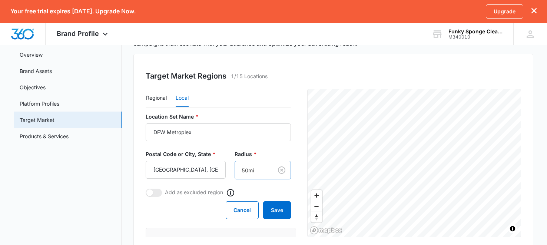
click at [270, 164] on body "Your free trial expires [DATE]. Upgrade Now. Upgrade Brand Profile Apps Reputat…" at bounding box center [273, 190] width 547 height 491
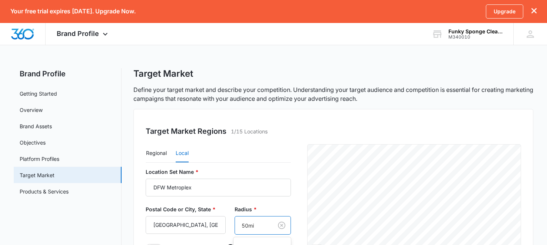
click at [251, 223] on div at bounding box center [273, 122] width 547 height 245
click at [251, 223] on body "Your free trial expires [DATE]. Upgrade Now. Upgrade Brand Profile Apps Reputat…" at bounding box center [273, 245] width 547 height 491
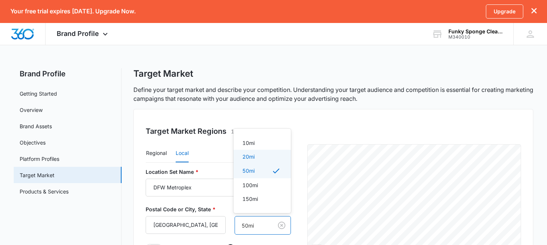
click at [243, 158] on p "20mi" at bounding box center [249, 157] width 12 height 8
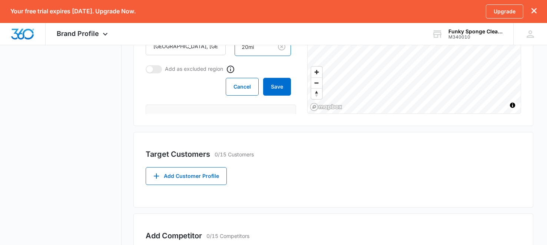
scroll to position [179, 0]
click at [267, 88] on button "Save" at bounding box center [277, 87] width 28 height 18
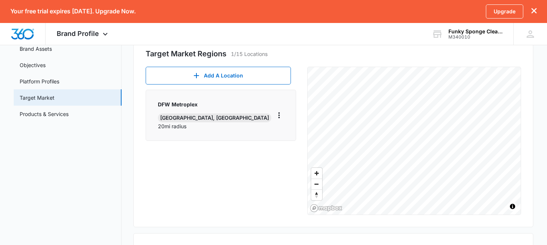
scroll to position [78, 0]
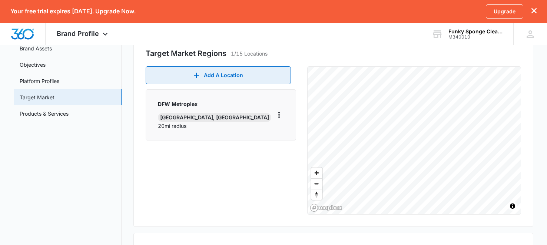
click at [220, 76] on button "Add A Location" at bounding box center [218, 75] width 145 height 18
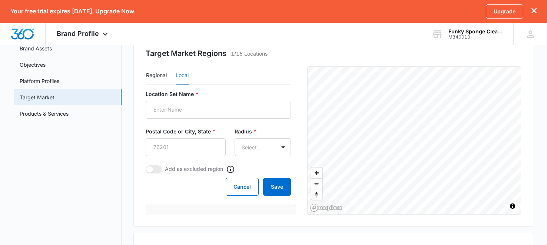
click at [207, 119] on form "Location Set Name * Postal Code or City, State * Radius * Select... Add as excl…" at bounding box center [218, 143] width 145 height 106
click at [207, 112] on input "Location Set Name *" at bounding box center [218, 110] width 145 height 18
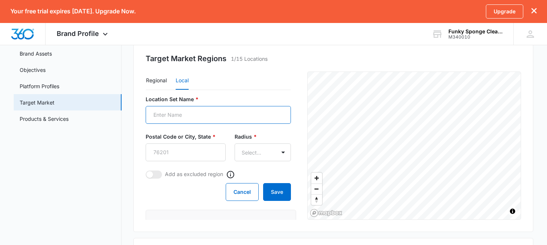
scroll to position [73, 0]
type input "[GEOGRAPHIC_DATA]"
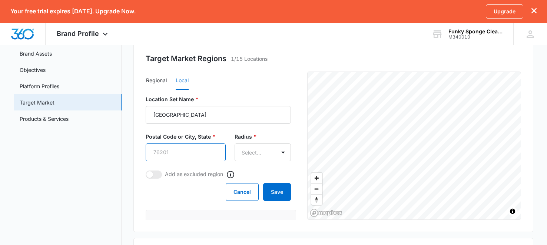
click at [198, 149] on input "Postal Code or City, State *" at bounding box center [186, 153] width 80 height 18
type input "[PERSON_NAME], [GEOGRAPHIC_DATA]"
click at [249, 148] on body "Your free trial expires [DATE]. Upgrade Now. Upgrade Brand Profile Apps Reputat…" at bounding box center [273, 172] width 547 height 491
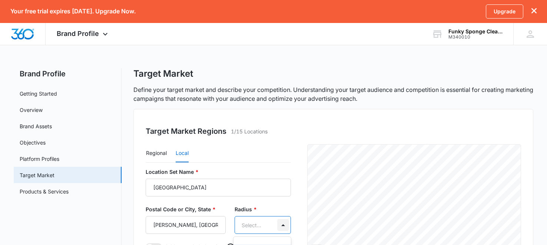
click at [279, 227] on body "Your free trial expires [DATE]. Upgrade Now. Upgrade Brand Profile Apps Reputat…" at bounding box center [273, 122] width 547 height 245
click at [273, 161] on div "20mi" at bounding box center [262, 158] width 38 height 8
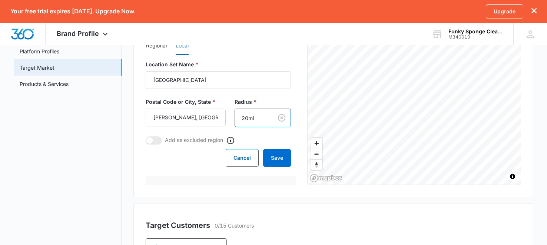
scroll to position [110, 0]
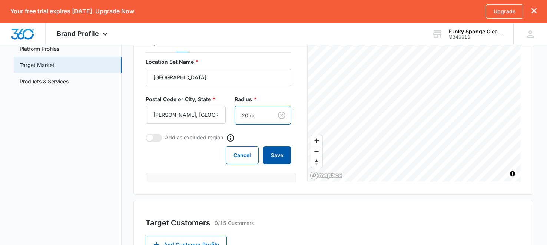
click at [280, 160] on button "Save" at bounding box center [277, 156] width 28 height 18
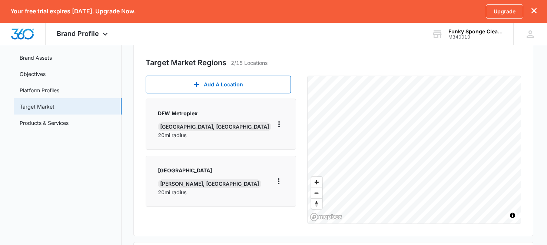
scroll to position [68, 0]
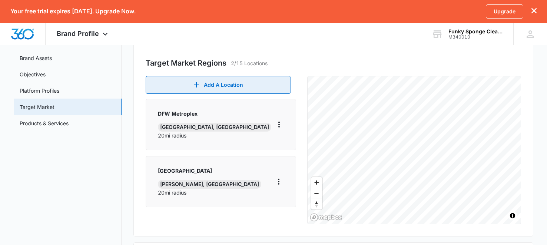
click at [223, 91] on button "Add A Location" at bounding box center [218, 85] width 145 height 18
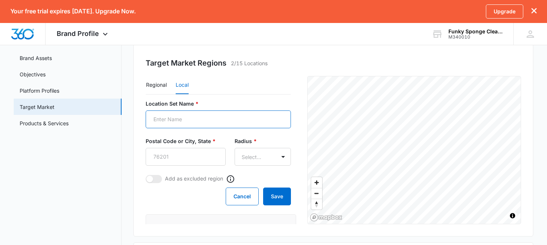
click at [216, 116] on input "Location Set Name *" at bounding box center [218, 120] width 145 height 18
type input "[GEOGRAPHIC_DATA]"
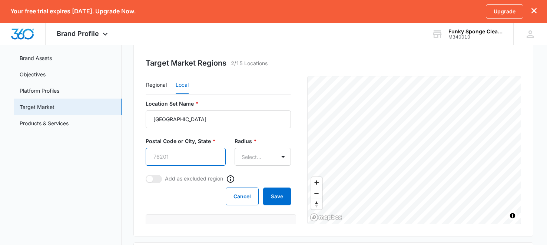
click at [177, 156] on input "Postal Code or City, State *" at bounding box center [186, 157] width 80 height 18
type input "[GEOGRAPHIC_DATA], [GEOGRAPHIC_DATA]"
click at [159, 178] on span at bounding box center [154, 179] width 16 height 8
click at [146, 175] on input "checkbox" at bounding box center [145, 175] width 0 height 0
checkbox input "true"
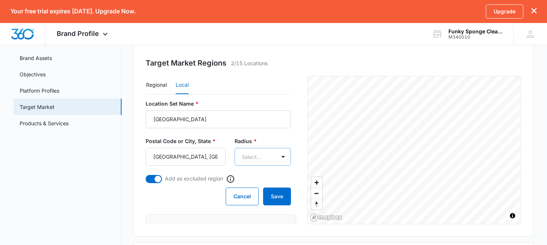
click at [255, 158] on body "Your free trial expires [DATE]. Upgrade Now. Upgrade Brand Profile Apps Reputat…" at bounding box center [273, 177] width 547 height 491
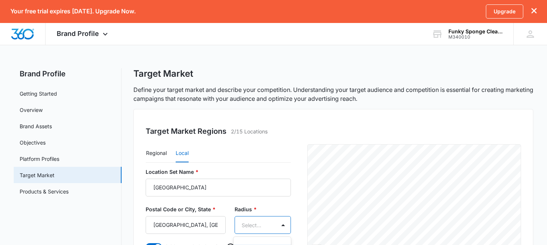
click at [301, 151] on div "Regional Local Location Set Name * [GEOGRAPHIC_DATA] Postal Code or City, State…" at bounding box center [224, 218] width 156 height 148
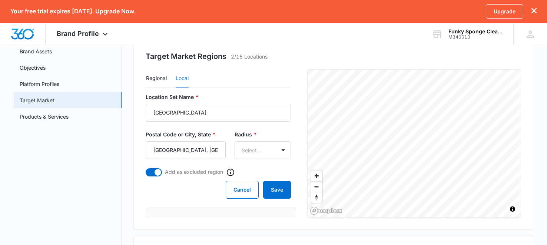
scroll to position [76, 0]
click at [256, 152] on body "Your free trial expires [DATE]. Upgrade Now. Upgrade Brand Profile Apps Reputat…" at bounding box center [273, 169] width 547 height 491
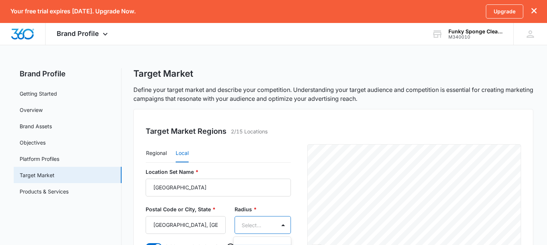
click at [269, 232] on body "Your free trial expires [DATE]. Upgrade Now. Upgrade Brand Profile Apps Reputat…" at bounding box center [273, 122] width 547 height 245
click at [274, 143] on div "10mi" at bounding box center [262, 144] width 38 height 8
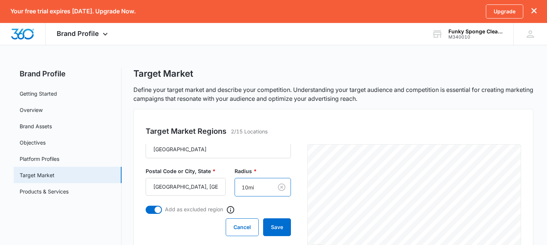
scroll to position [89, 0]
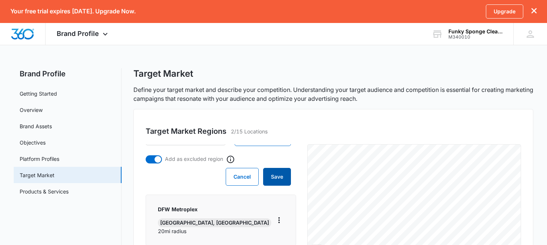
click at [283, 173] on button "Save" at bounding box center [277, 177] width 28 height 18
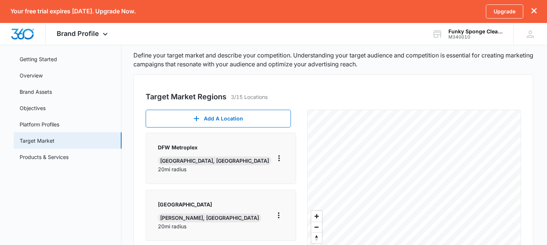
scroll to position [34, 0]
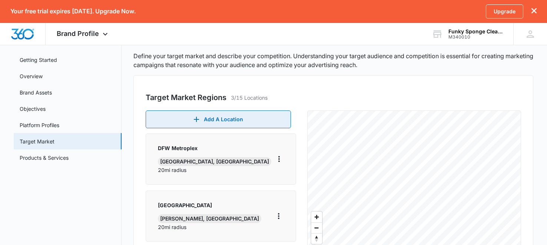
click at [223, 128] on button "Add A Location" at bounding box center [218, 120] width 145 height 18
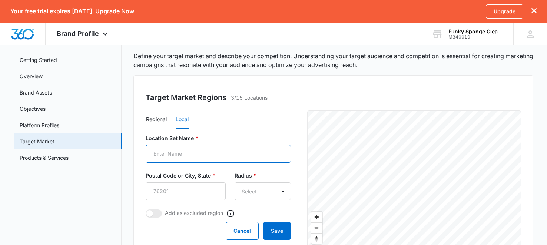
click at [212, 148] on input "Location Set Name *" at bounding box center [218, 154] width 145 height 18
type input "Garland"
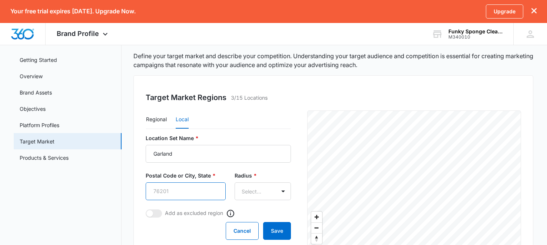
click at [181, 195] on input "Postal Code or City, State *" at bounding box center [186, 191] width 80 height 18
type input "[GEOGRAPHIC_DATA], [GEOGRAPHIC_DATA]"
click at [266, 191] on body "Your free trial expires [DATE]. Upgrade Now. Upgrade Brand Profile Apps Reputat…" at bounding box center [273, 211] width 547 height 491
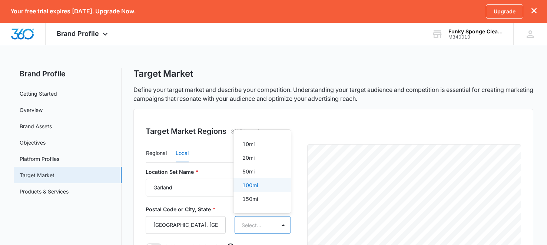
scroll to position [0, 0]
click at [261, 161] on div "20mi" at bounding box center [262, 158] width 38 height 8
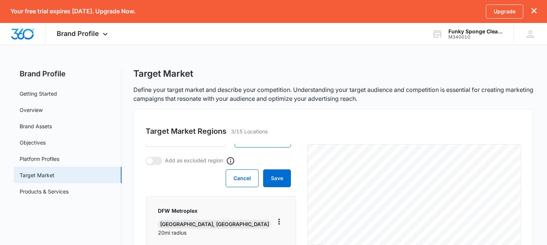
scroll to position [88, 0]
click at [154, 162] on span at bounding box center [154, 160] width 16 height 8
click at [146, 156] on input "checkbox" at bounding box center [145, 155] width 0 height 0
checkbox input "true"
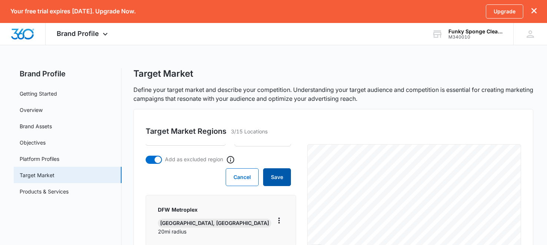
click at [284, 183] on button "Save" at bounding box center [277, 177] width 28 height 18
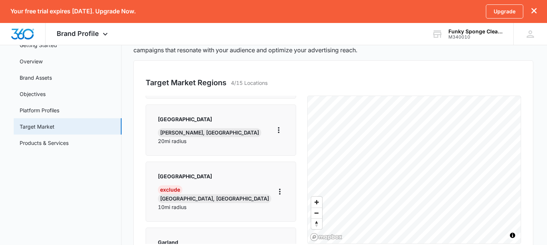
scroll to position [50, 0]
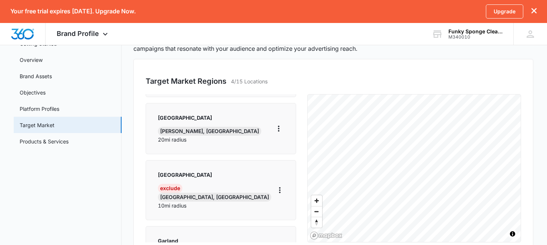
click at [287, 167] on button "Edit" at bounding box center [302, 171] width 59 height 11
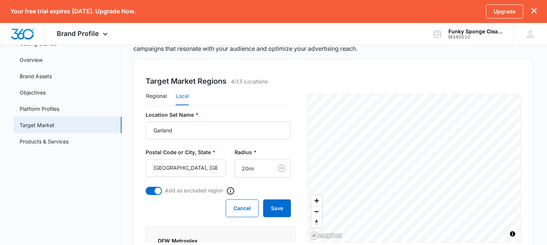
scroll to position [0, 0]
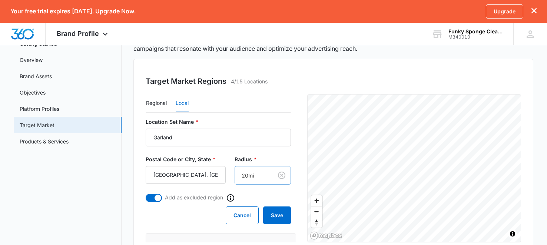
click at [276, 175] on body "Your free trial expires [DATE]. Upgrade Now. Upgrade Brand Profile Apps Reputat…" at bounding box center [273, 195] width 547 height 491
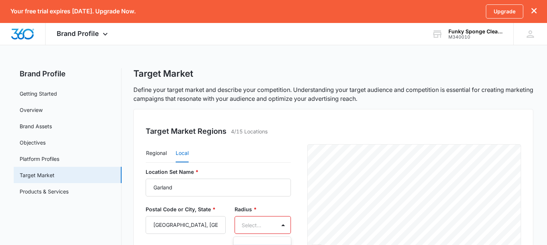
click at [270, 227] on body "Your free trial expires [DATE]. Upgrade Now. Upgrade Brand Profile Apps Reputat…" at bounding box center [273, 122] width 547 height 245
click at [272, 141] on div "10mi" at bounding box center [262, 144] width 38 height 8
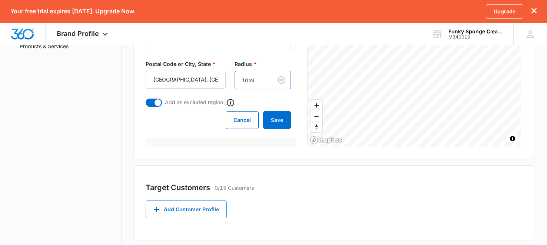
scroll to position [148, 0]
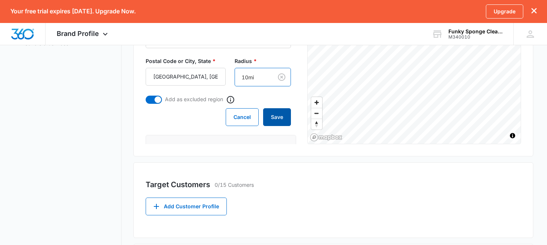
click at [285, 115] on button "Save" at bounding box center [277, 117] width 28 height 18
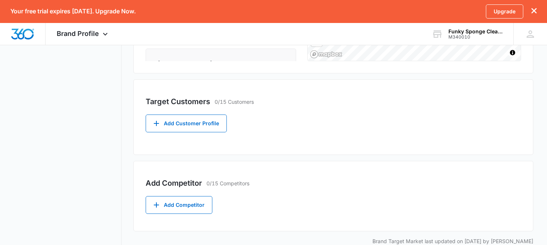
scroll to position [235, 0]
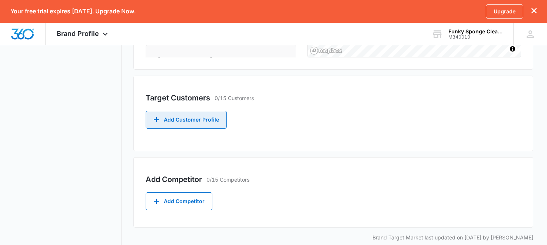
click at [169, 123] on button "Add Customer Profile" at bounding box center [186, 120] width 81 height 18
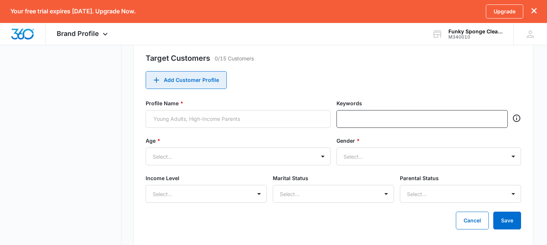
scroll to position [298, 0]
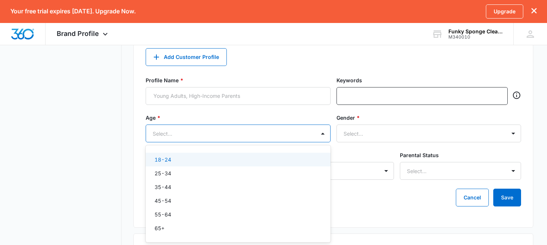
click at [277, 187] on div "35-44" at bounding box center [238, 187] width 166 height 8
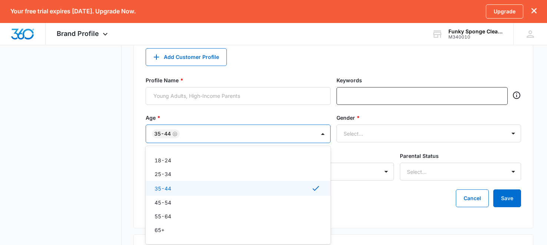
click at [270, 207] on div "45-54" at bounding box center [238, 203] width 185 height 14
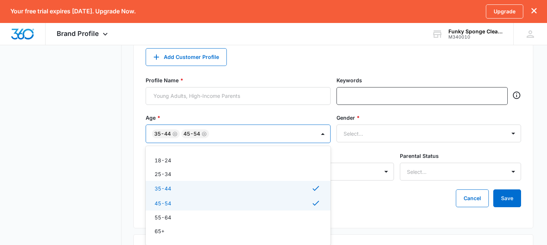
click at [268, 215] on div "55-64" at bounding box center [238, 218] width 166 height 8
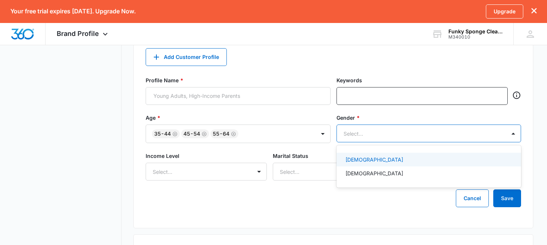
click at [456, 161] on div "[DEMOGRAPHIC_DATA]" at bounding box center [429, 160] width 166 height 8
click at [455, 175] on div "[DEMOGRAPHIC_DATA]" at bounding box center [429, 175] width 166 height 8
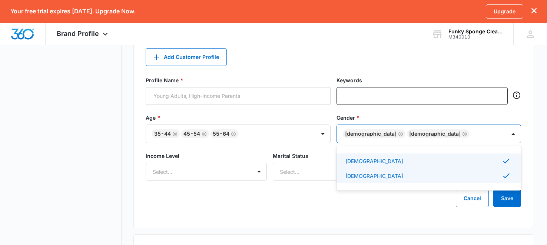
click at [540, 121] on main "Brand Profile Getting Started Overview Brand Assets Objectives Platform Profile…" at bounding box center [273, 51] width 547 height 562
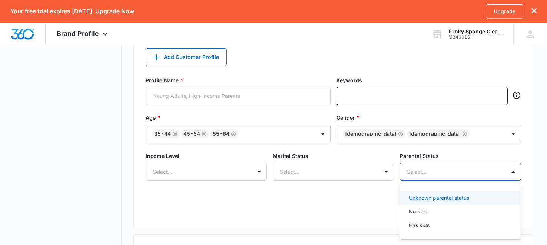
scroll to position [336, 0]
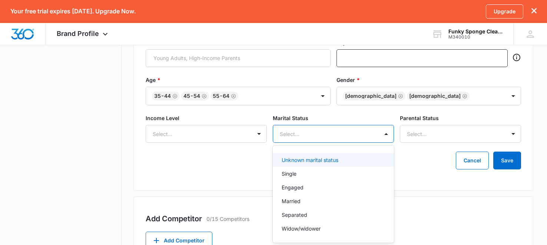
click at [330, 164] on div "Unknown marital status" at bounding box center [333, 160] width 121 height 14
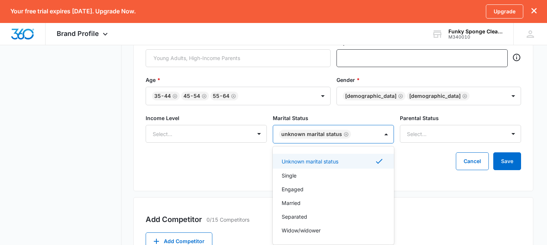
click at [326, 177] on div "Single" at bounding box center [333, 176] width 102 height 8
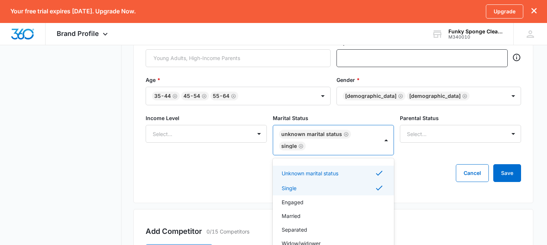
click at [314, 220] on div "Married" at bounding box center [333, 216] width 121 height 14
click at [452, 192] on div "Target Customers 0/15 Customers Add Customer Profile Profile Name * Keywords Ag…" at bounding box center [334, 89] width 400 height 228
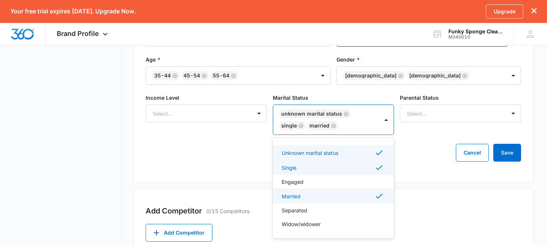
scroll to position [356, 0]
click at [436, 160] on div "Cancel Save" at bounding box center [334, 153] width 376 height 18
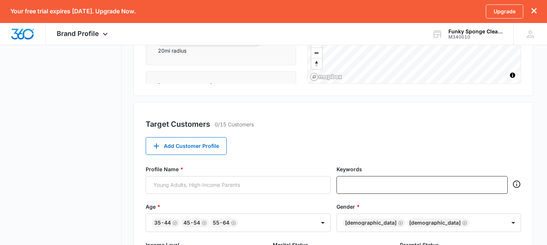
scroll to position [205, 0]
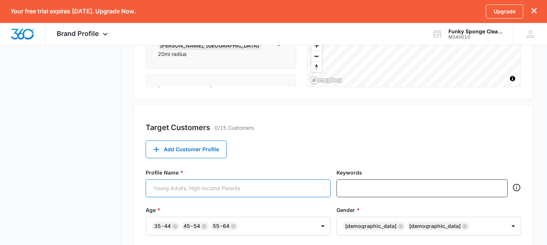
click at [316, 190] on input "Profile Name *" at bounding box center [238, 189] width 185 height 18
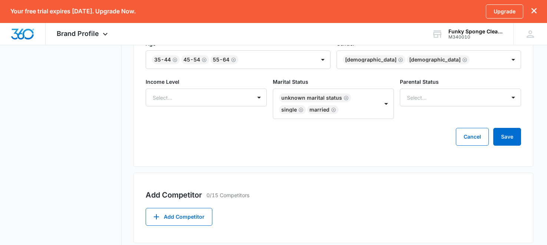
scroll to position [378, 0]
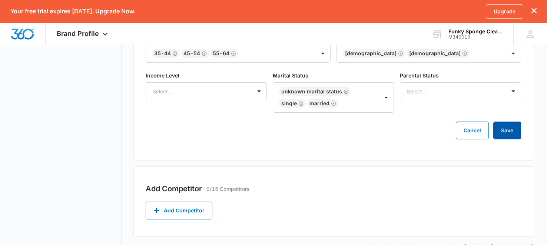
type input "High Income Parents, Middle Class Parents, Busy Professionals"
click at [515, 128] on button "Save" at bounding box center [508, 131] width 28 height 18
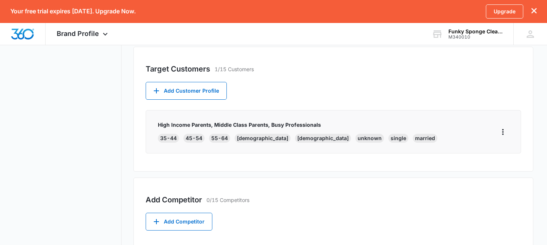
scroll to position [294, 0]
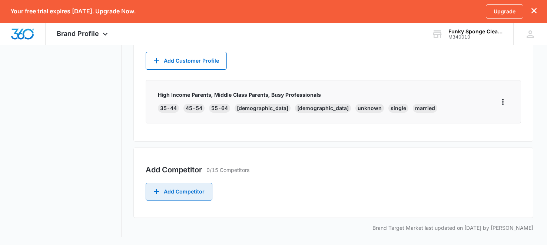
click at [204, 197] on button "Add Competitor" at bounding box center [179, 192] width 67 height 18
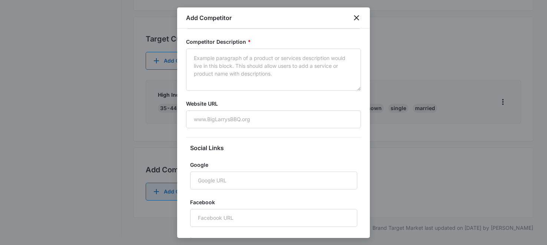
scroll to position [111, 0]
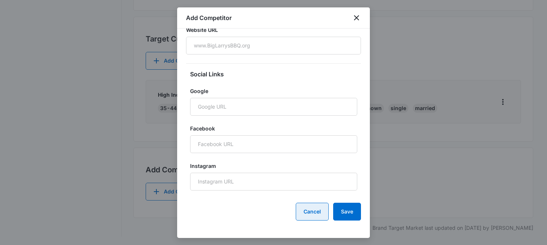
click at [307, 207] on button "Cancel" at bounding box center [312, 212] width 33 height 18
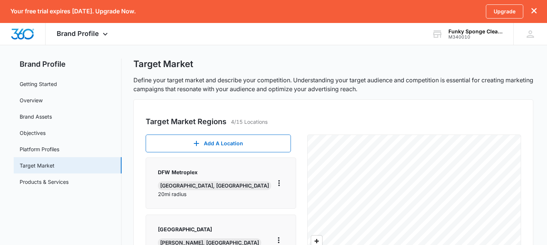
scroll to position [8, 0]
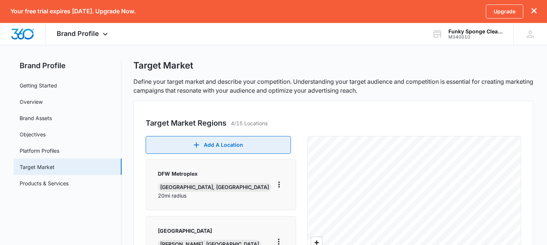
click at [261, 152] on button "Add A Location" at bounding box center [218, 145] width 145 height 18
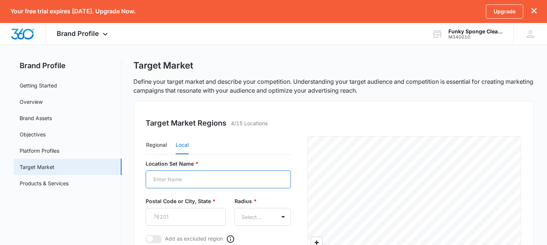
click at [253, 181] on input "Location Set Name *" at bounding box center [218, 180] width 145 height 18
type input "Rockwall"
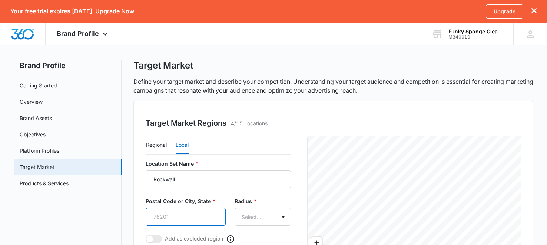
click at [171, 214] on input "Postal Code or City, State *" at bounding box center [186, 217] width 80 height 18
type input "[GEOGRAPHIC_DATA], [GEOGRAPHIC_DATA]"
click at [157, 238] on span at bounding box center [154, 239] width 16 height 8
click at [146, 235] on input "checkbox" at bounding box center [145, 235] width 0 height 0
checkbox input "true"
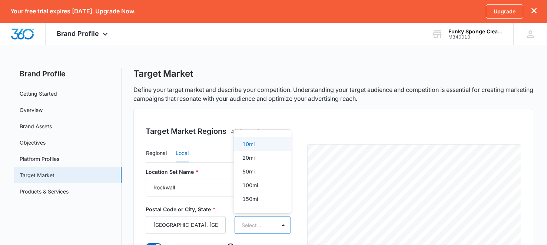
scroll to position [0, 0]
click at [253, 145] on p "10mi" at bounding box center [249, 144] width 12 height 8
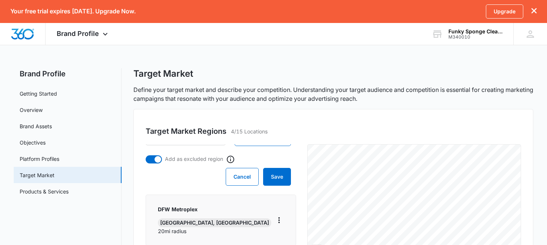
scroll to position [89, 0]
click at [276, 175] on button "Save" at bounding box center [277, 177] width 28 height 18
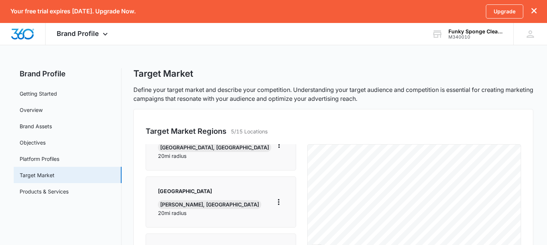
scroll to position [0, 0]
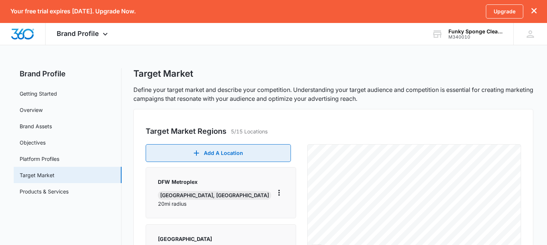
click at [265, 155] on button "Add A Location" at bounding box center [218, 153] width 145 height 18
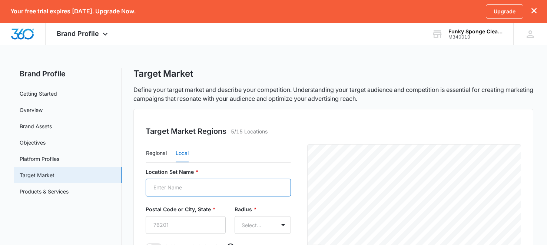
click at [254, 186] on input "Location Set Name *" at bounding box center [218, 188] width 145 height 18
type input "[PERSON_NAME]"
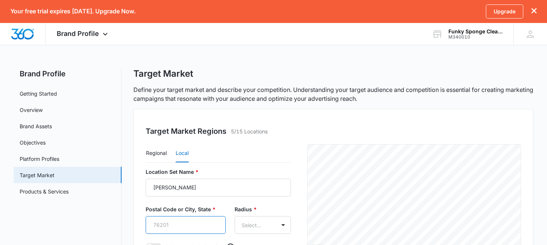
click at [177, 227] on input "Postal Code or City, State *" at bounding box center [186, 225] width 80 height 18
type input "[GEOGRAPHIC_DATA], [GEOGRAPHIC_DATA]"
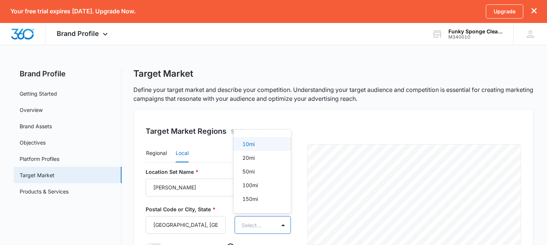
click at [253, 145] on p "10mi" at bounding box center [249, 144] width 12 height 8
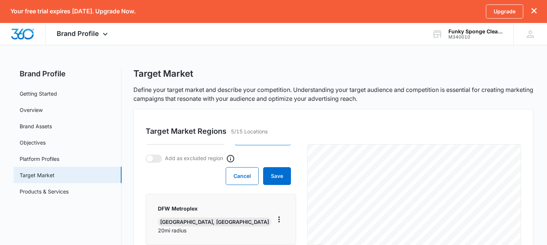
scroll to position [96, 0]
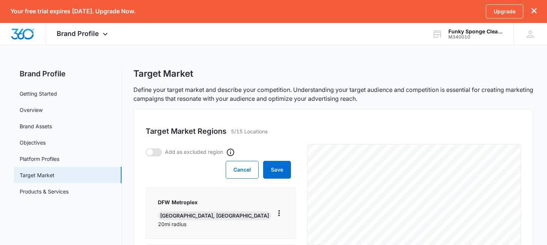
click at [154, 155] on span at bounding box center [154, 152] width 16 height 8
click at [146, 148] on input "checkbox" at bounding box center [145, 148] width 0 height 0
checkbox input "true"
click at [277, 175] on button "Save" at bounding box center [277, 170] width 28 height 18
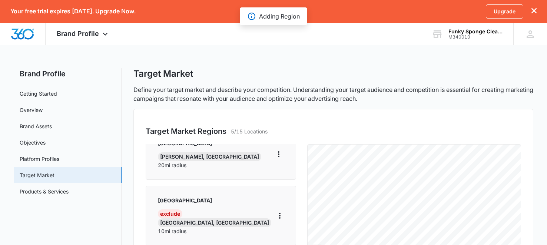
scroll to position [0, 0]
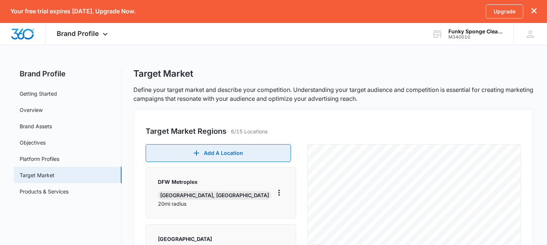
click at [220, 161] on button "Add A Location" at bounding box center [218, 153] width 145 height 18
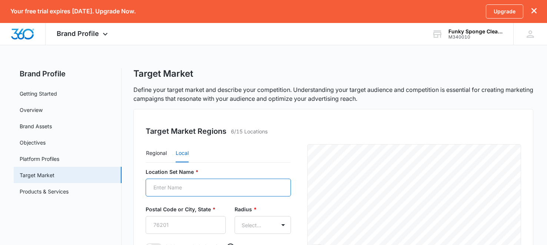
click at [194, 190] on input "Location Set Name *" at bounding box center [218, 188] width 145 height 18
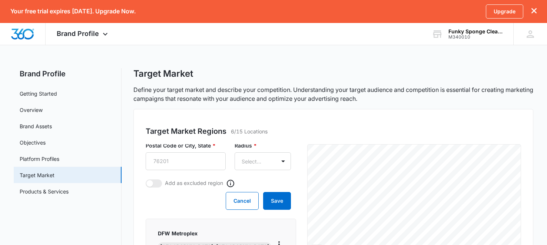
scroll to position [64, 0]
type input "[GEOGRAPHIC_DATA]"
click at [212, 162] on input "Postal Code or City, State *" at bounding box center [186, 161] width 80 height 18
type input "Du"
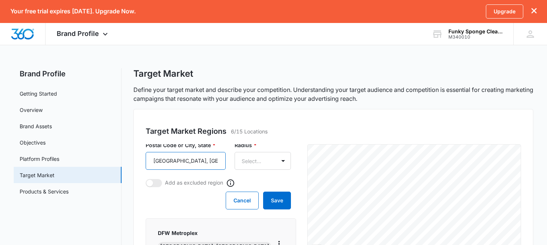
type input "[GEOGRAPHIC_DATA], [GEOGRAPHIC_DATA]"
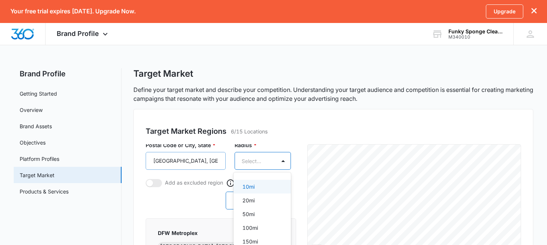
scroll to position [0, 0]
click at [260, 198] on div "20mi" at bounding box center [262, 201] width 38 height 8
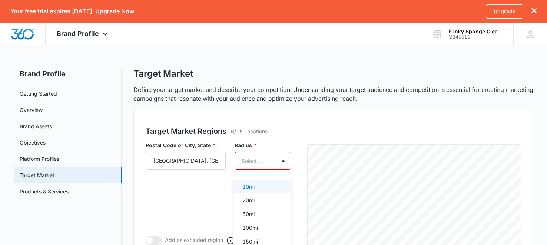
click at [272, 161] on body "Your free trial expires [DATE]. Upgrade Now. Upgrade Brand Profile Apps Reputat…" at bounding box center [273, 122] width 547 height 245
click at [259, 201] on div "20mi" at bounding box center [262, 201] width 38 height 8
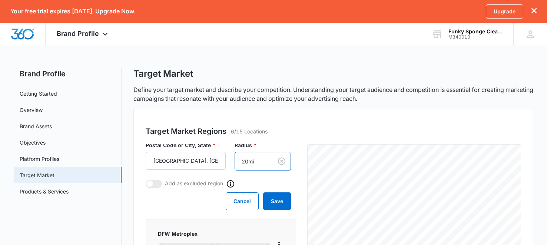
scroll to position [64, 0]
click at [154, 187] on span at bounding box center [154, 184] width 16 height 8
click at [146, 180] on input "checkbox" at bounding box center [145, 180] width 0 height 0
checkbox input "true"
click at [280, 204] on button "Save" at bounding box center [277, 202] width 28 height 18
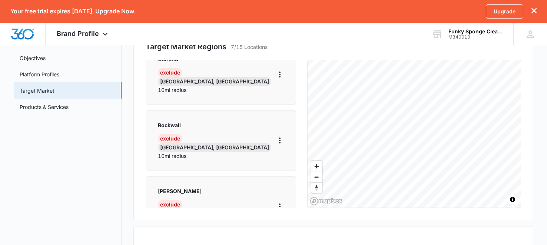
scroll to position [86, 0]
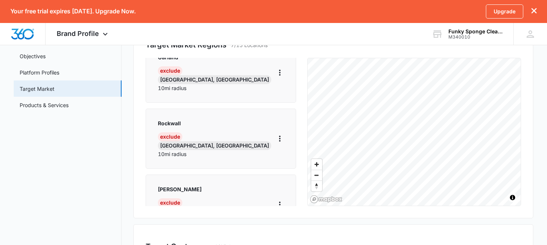
click at [284, 202] on button "Edit" at bounding box center [302, 199] width 59 height 11
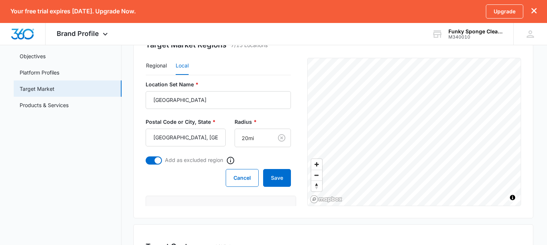
scroll to position [0, 0]
click at [250, 155] on form "Location Set Name * [GEOGRAPHIC_DATA] Postal Code or City, State * [GEOGRAPHIC_…" at bounding box center [218, 135] width 145 height 106
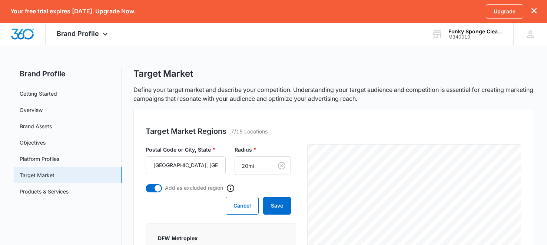
scroll to position [60, 0]
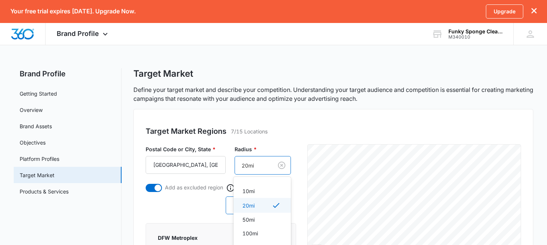
click at [247, 194] on p "10mi" at bounding box center [249, 191] width 12 height 8
click at [278, 210] on button "Save" at bounding box center [277, 206] width 28 height 18
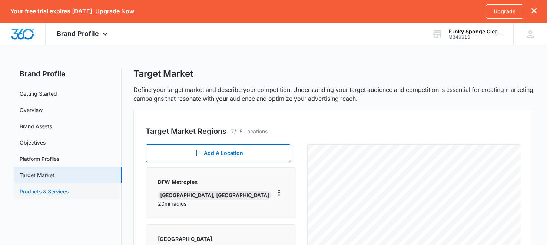
click at [44, 194] on link "Products & Services" at bounding box center [44, 192] width 49 height 8
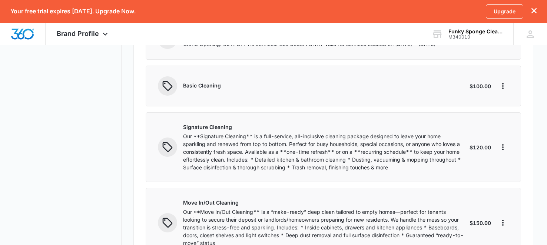
scroll to position [172, 0]
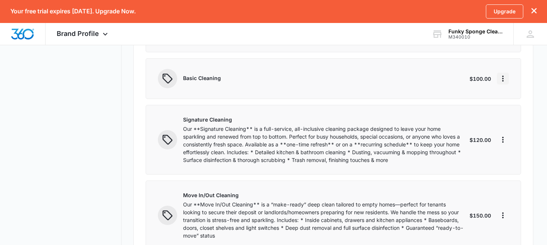
click at [500, 82] on icon "More" at bounding box center [503, 78] width 9 height 9
click at [516, 93] on button "Edit" at bounding box center [519, 98] width 42 height 11
select select "service"
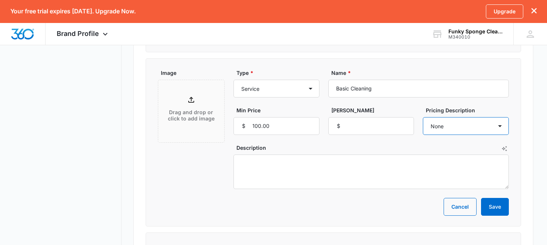
click at [479, 122] on select "None Each Per month Per year Per hour Per day" at bounding box center [466, 126] width 86 height 18
click at [456, 212] on button "Cancel" at bounding box center [460, 207] width 33 height 18
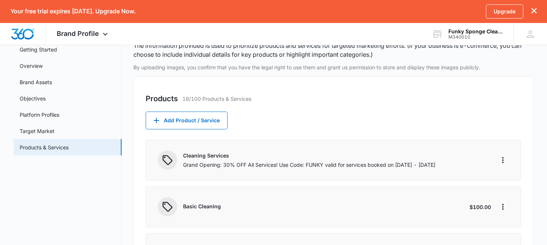
scroll to position [0, 0]
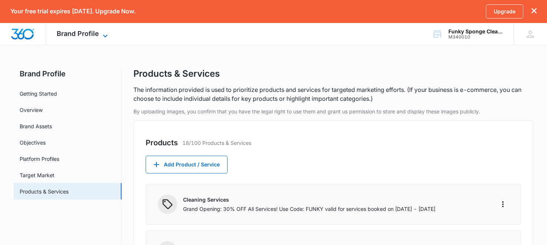
click at [85, 33] on span "Brand Profile" at bounding box center [78, 34] width 42 height 8
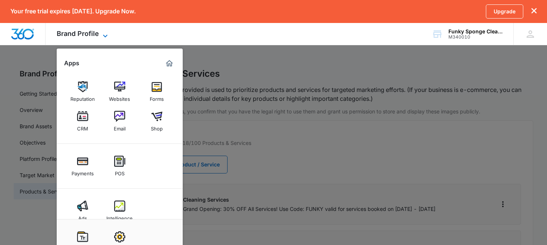
scroll to position [14, 0]
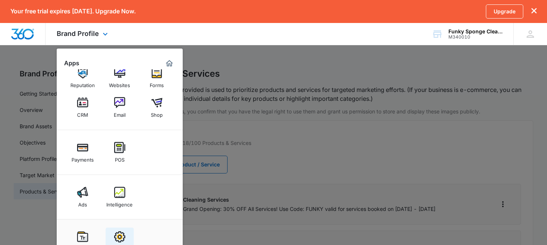
click at [121, 237] on img at bounding box center [119, 236] width 11 height 11
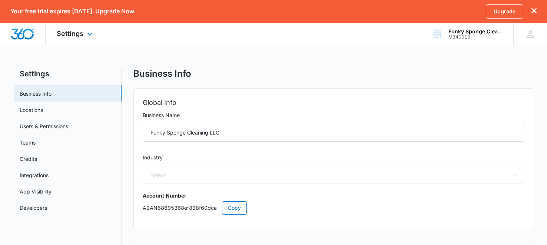
select select "38"
select select "US"
select select "America/[GEOGRAPHIC_DATA]"
click at [30, 113] on link "Locations" at bounding box center [31, 110] width 23 height 8
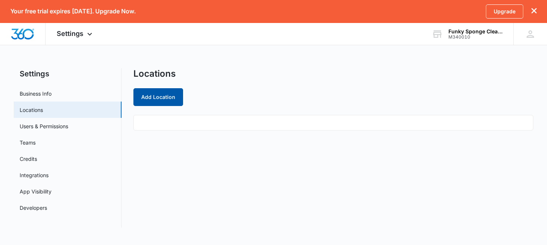
click at [155, 105] on button "Add Location" at bounding box center [159, 97] width 50 height 18
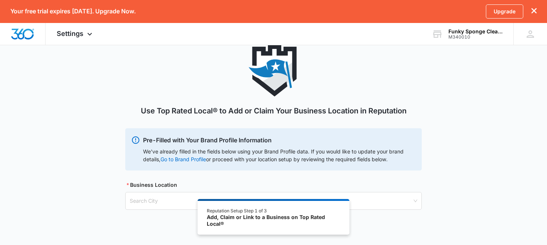
scroll to position [63, 0]
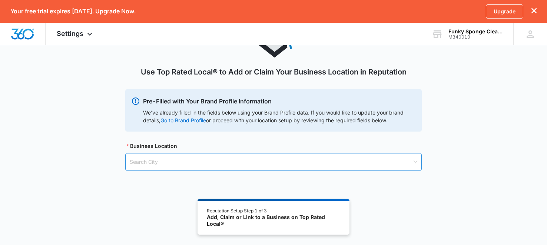
click at [409, 164] on input "search" at bounding box center [271, 162] width 283 height 17
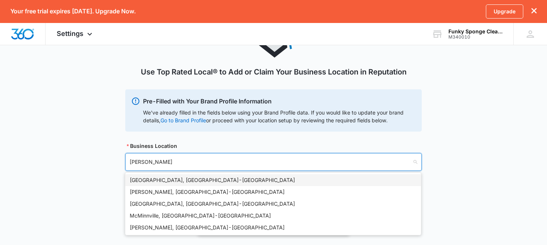
type input "[PERSON_NAME]"
click at [170, 176] on div "[PERSON_NAME], [GEOGRAPHIC_DATA] - [GEOGRAPHIC_DATA]" at bounding box center [273, 180] width 287 height 8
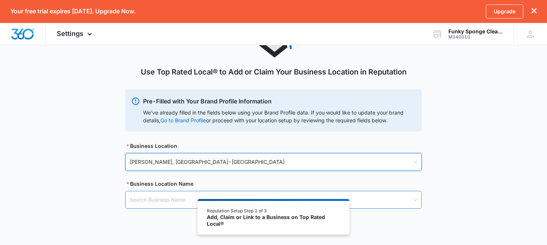
click at [162, 206] on input "search" at bounding box center [271, 199] width 283 height 17
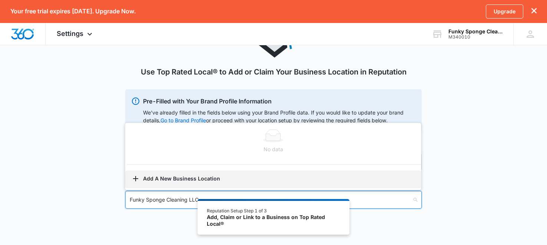
type input "Funky Sponge Cleaning LLC"
click at [161, 173] on button "Add A New Business Location" at bounding box center [273, 180] width 296 height 18
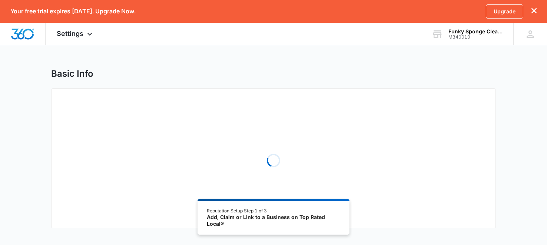
select select "[US_STATE]"
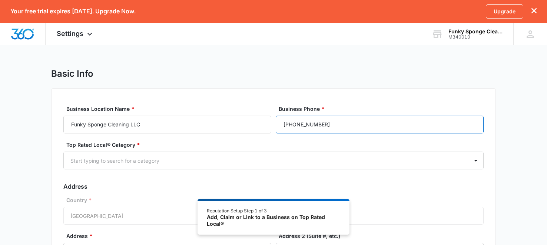
click at [330, 121] on input "[PHONE_NUMBER]" at bounding box center [380, 125] width 208 height 18
type input "[PHONE_NUMBER]"
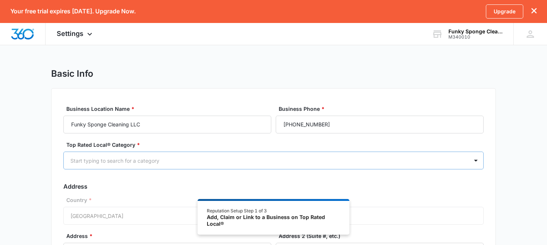
click at [305, 157] on div at bounding box center [264, 160] width 389 height 9
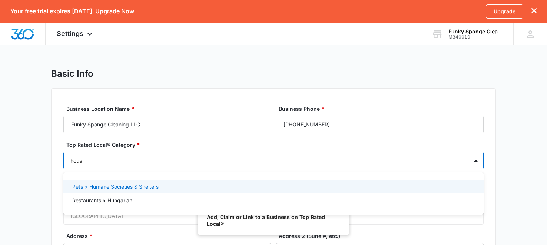
type input "house"
click at [177, 190] on div "House Cleaning Companies" at bounding box center [272, 187] width 401 height 8
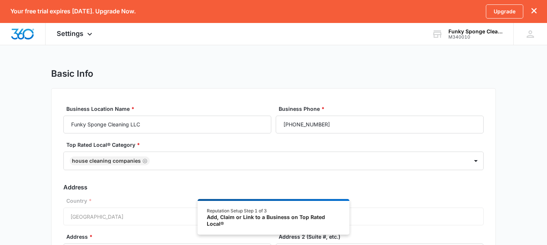
click at [145, 219] on div "Country * [GEOGRAPHIC_DATA]" at bounding box center [273, 211] width 421 height 29
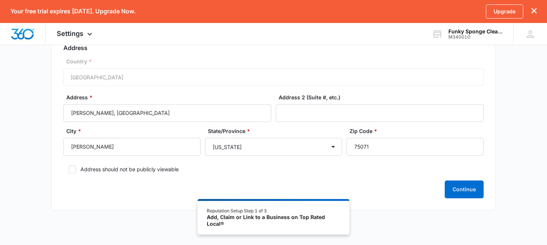
scroll to position [151, 0]
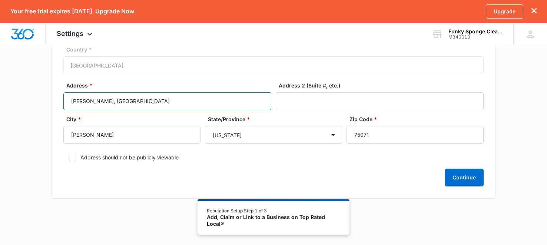
click at [159, 103] on input "[PERSON_NAME], [GEOGRAPHIC_DATA]" at bounding box center [167, 101] width 208 height 18
type input "907 Edgehurst Dr"
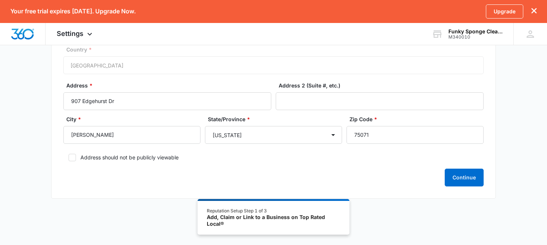
click at [97, 157] on label "Address should not be publicly viewable" at bounding box center [273, 158] width 421 height 8
click at [69, 157] on input "Address should not be publicly viewable" at bounding box center [65, 157] width 5 height 5
checkbox input "true"
click at [474, 179] on button "Continue" at bounding box center [464, 178] width 39 height 18
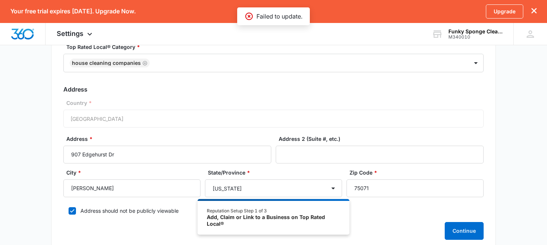
scroll to position [0, 0]
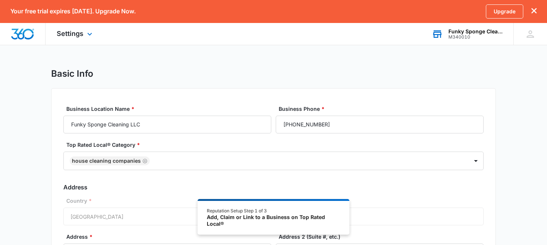
click at [471, 35] on div "M340010" at bounding box center [476, 36] width 54 height 5
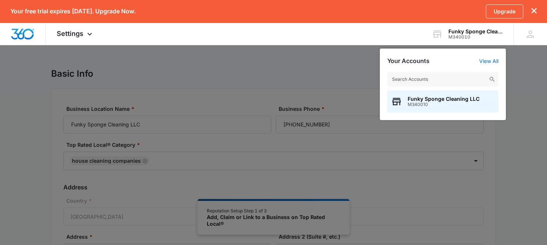
click at [532, 53] on div at bounding box center [273, 122] width 547 height 245
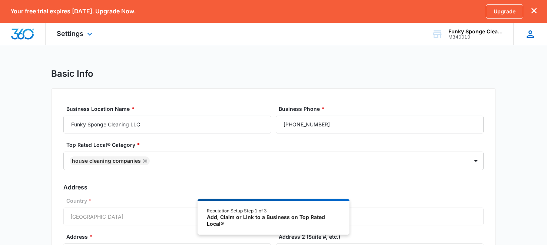
click at [534, 31] on icon at bounding box center [530, 34] width 11 height 11
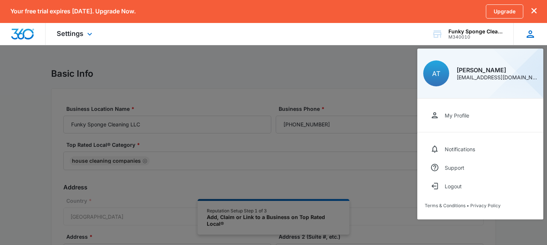
click at [534, 31] on icon at bounding box center [530, 34] width 11 height 11
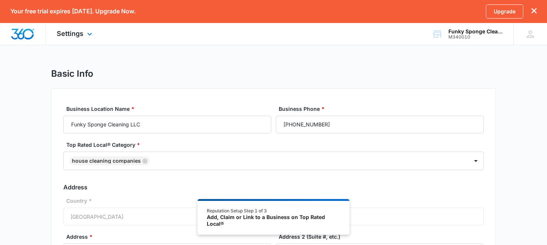
click at [75, 39] on div "Settings Apps Reputation Websites Forms CRM Email Shop Payments POS Ads Intelli…" at bounding box center [76, 34] width 60 height 22
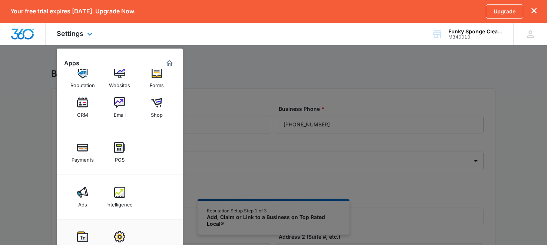
click at [170, 62] on img "Marketing 360® Dashboard" at bounding box center [169, 63] width 9 height 9
